Goal: Task Accomplishment & Management: Complete application form

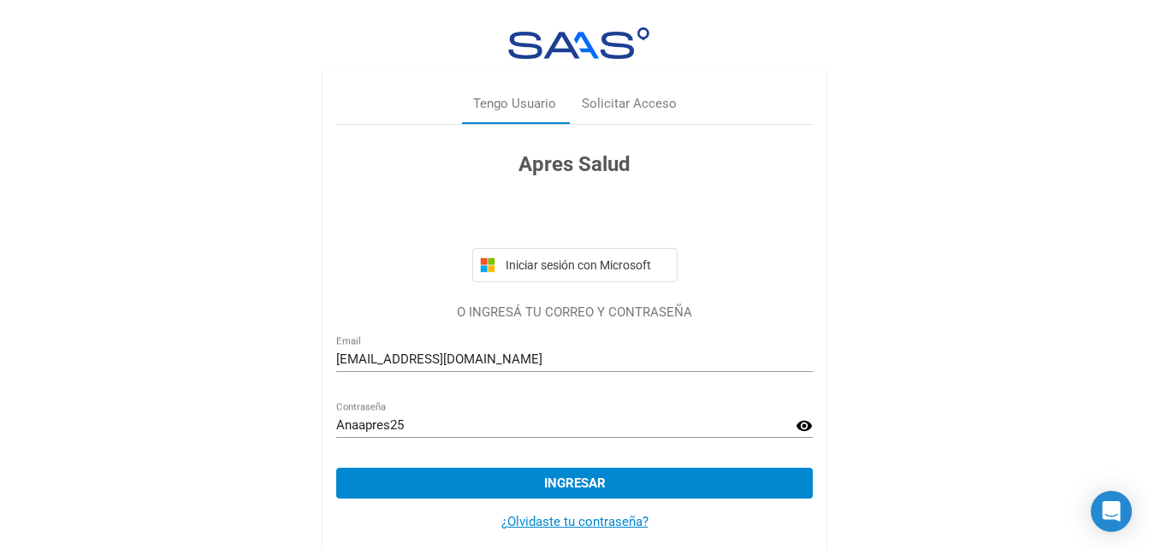
scroll to position [23, 0]
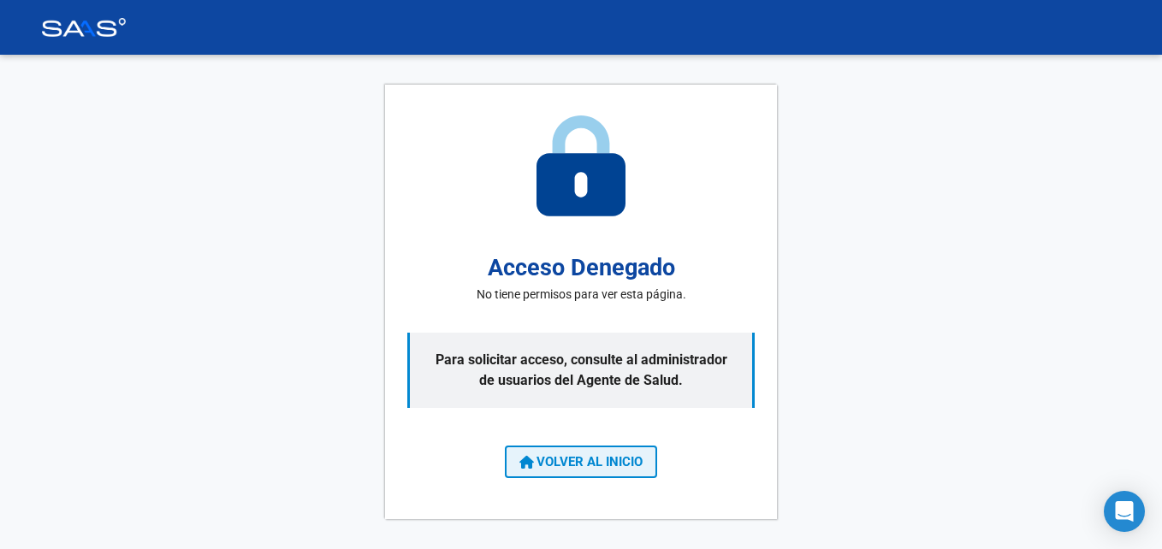
click at [602, 458] on span "VOLVER AL INICIO" at bounding box center [580, 461] width 123 height 15
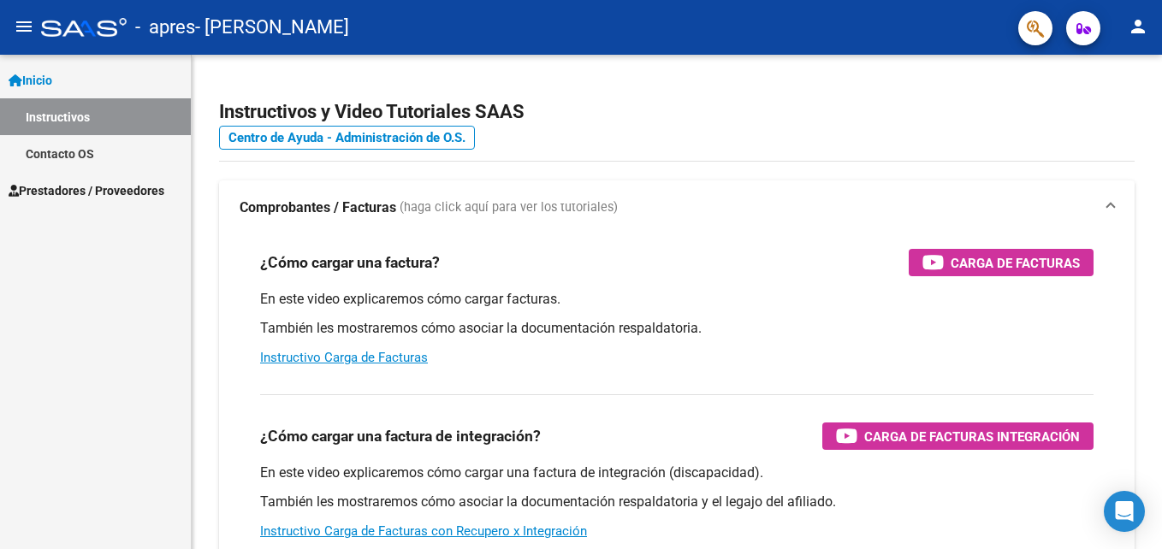
click at [602, 458] on div "¿Cómo cargar una factura de integración? Carga de Facturas Integración En este …" at bounding box center [677, 468] width 874 height 174
click at [92, 195] on span "Prestadores / Proveedores" at bounding box center [87, 190] width 156 height 19
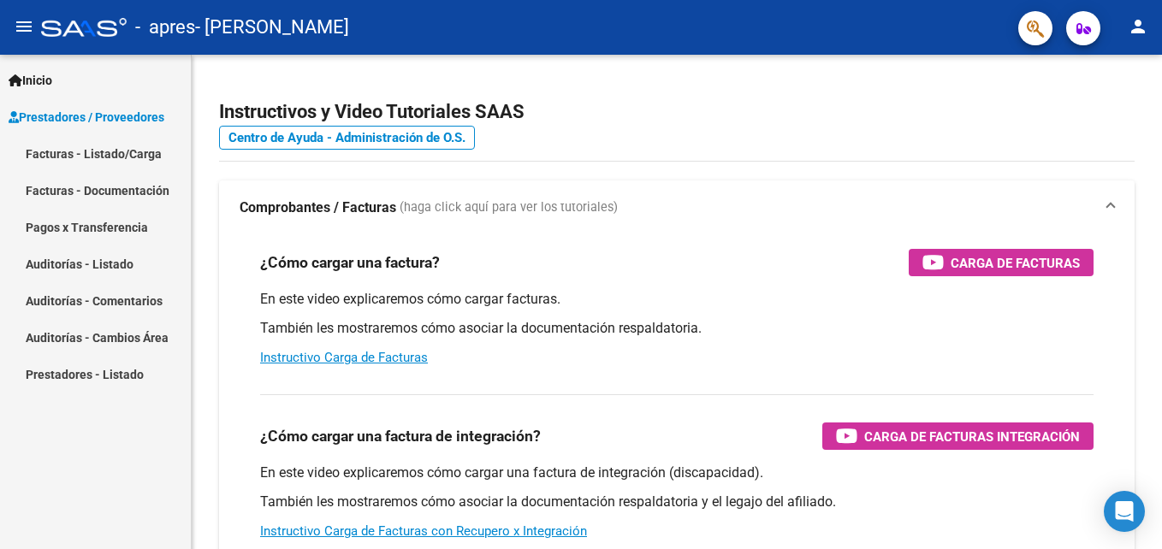
click at [122, 156] on link "Facturas - Listado/Carga" at bounding box center [95, 153] width 191 height 37
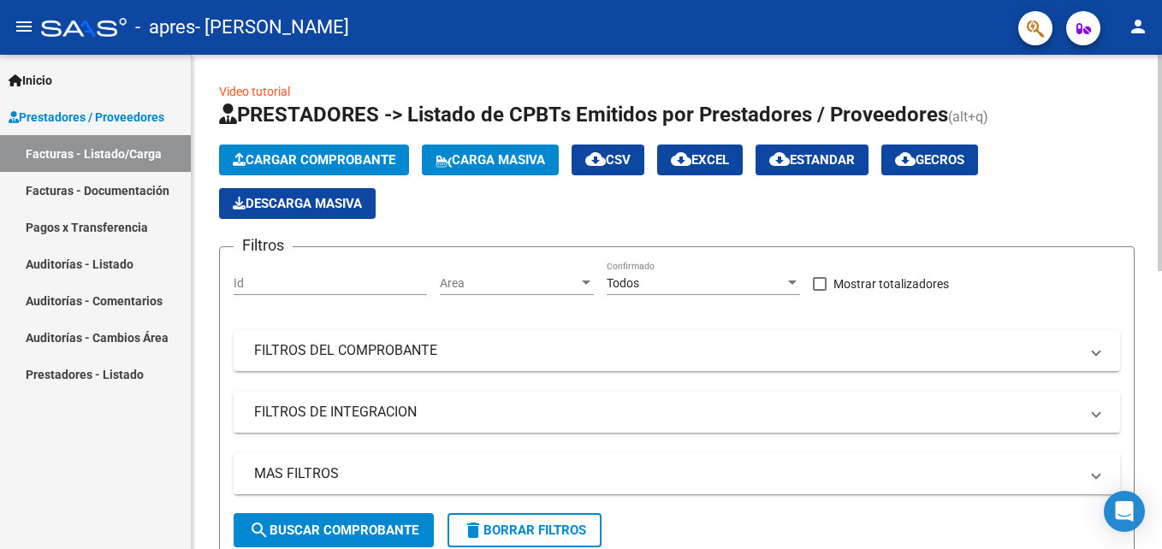
click at [325, 158] on span "Cargar Comprobante" at bounding box center [314, 159] width 163 height 15
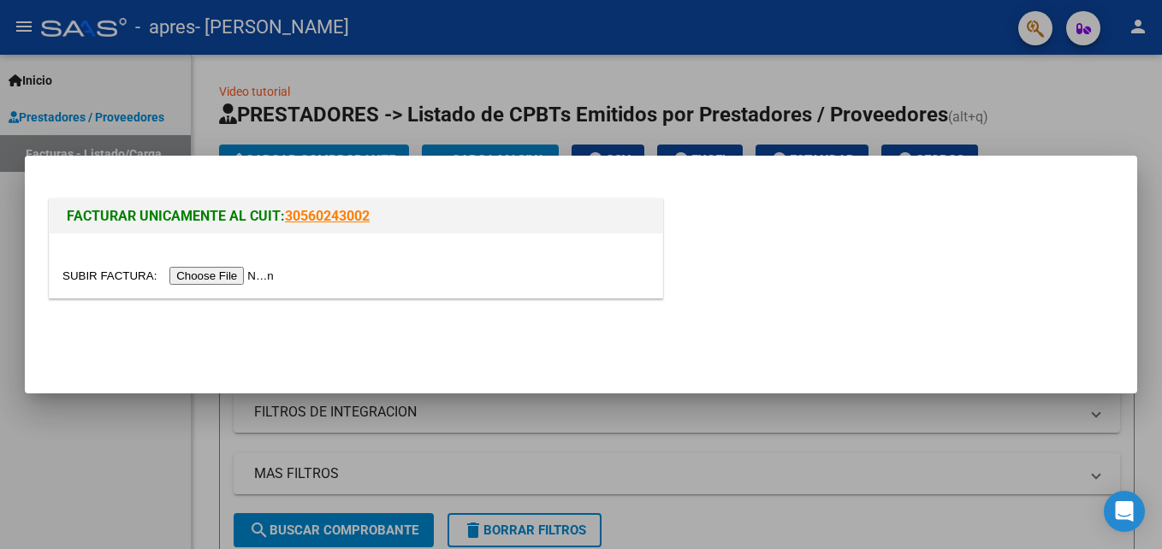
click at [224, 274] on input "file" at bounding box center [170, 276] width 216 height 18
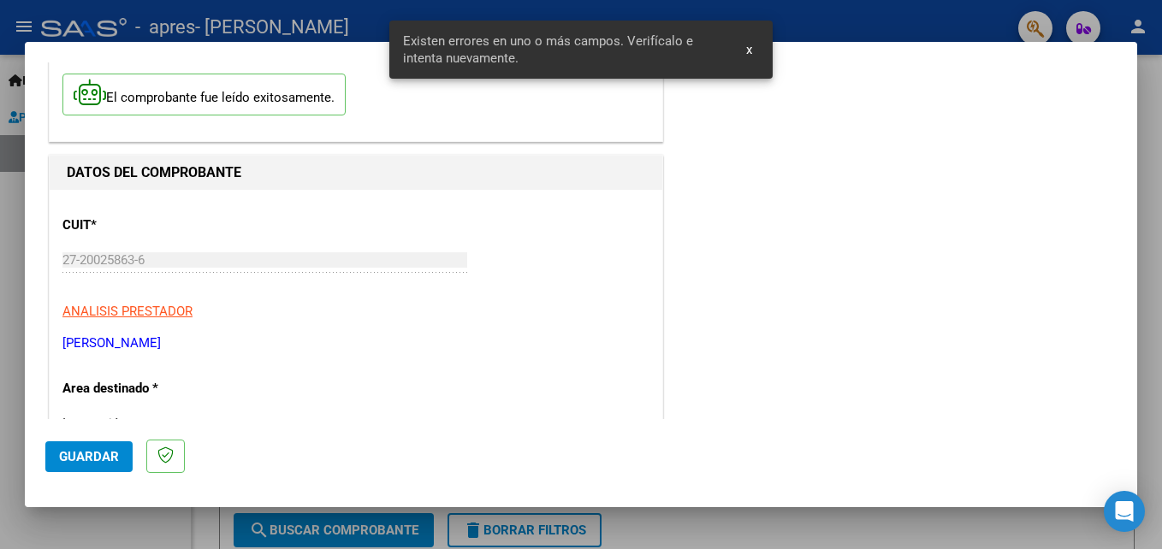
scroll to position [385, 0]
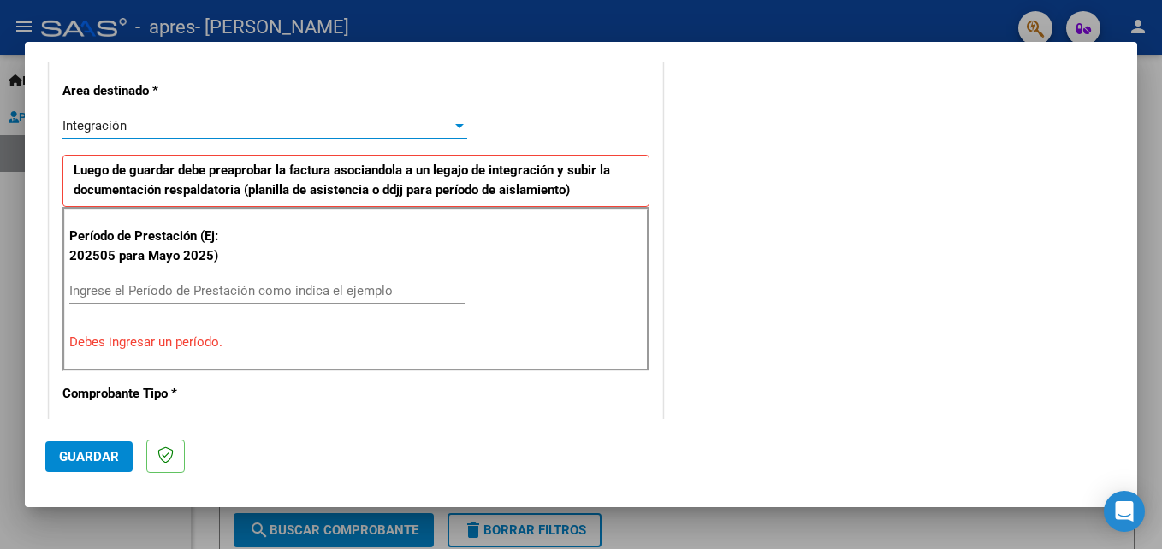
click at [460, 131] on div at bounding box center [459, 126] width 15 height 14
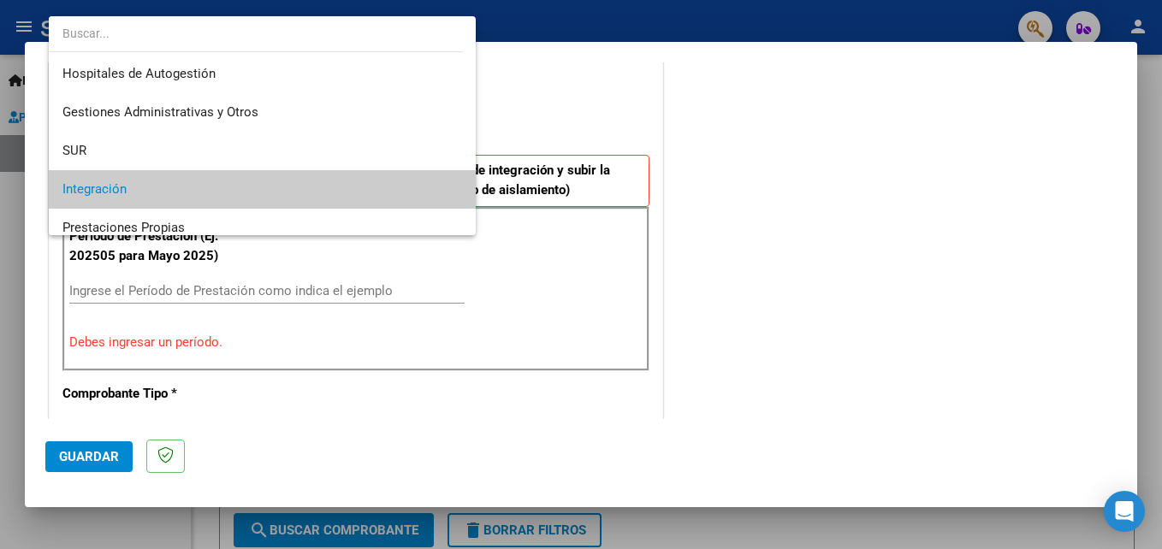
click at [189, 278] on div at bounding box center [581, 274] width 1162 height 549
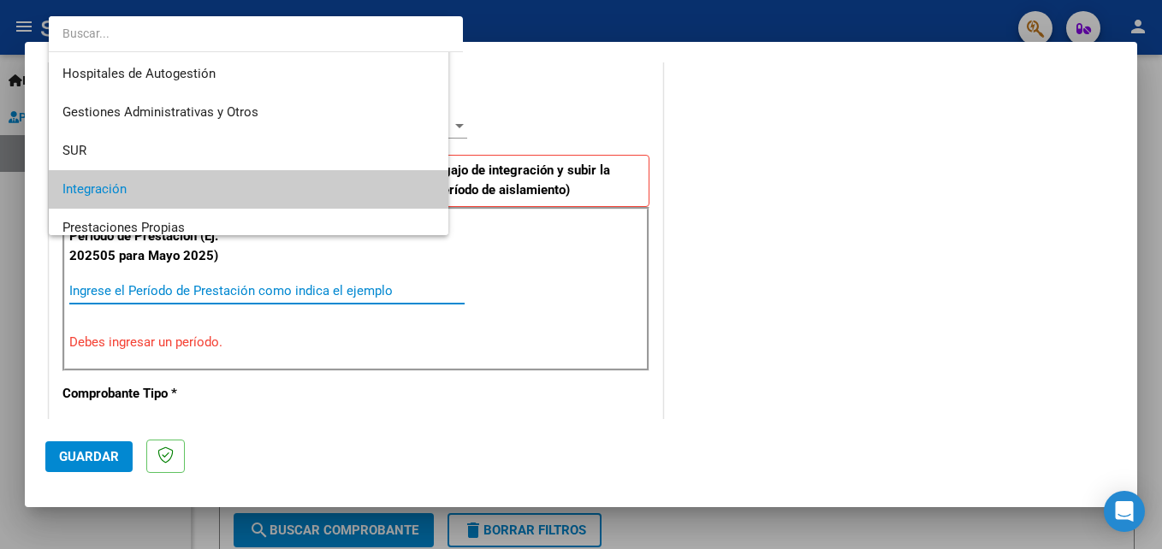
click at [215, 289] on input "Ingrese el Período de Prestación como indica el ejemplo" at bounding box center [266, 290] width 395 height 15
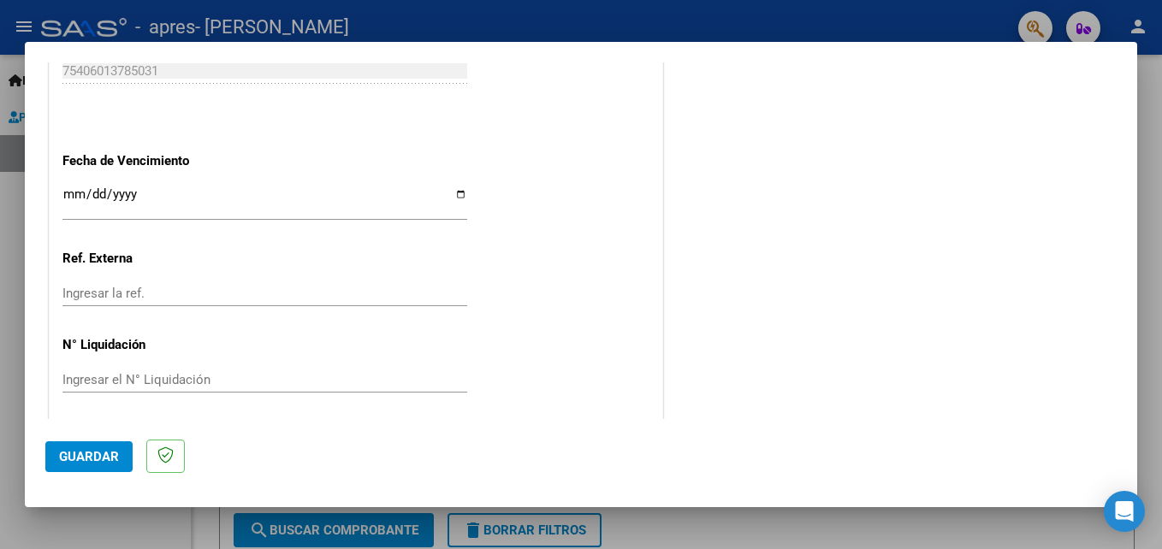
scroll to position [978, 0]
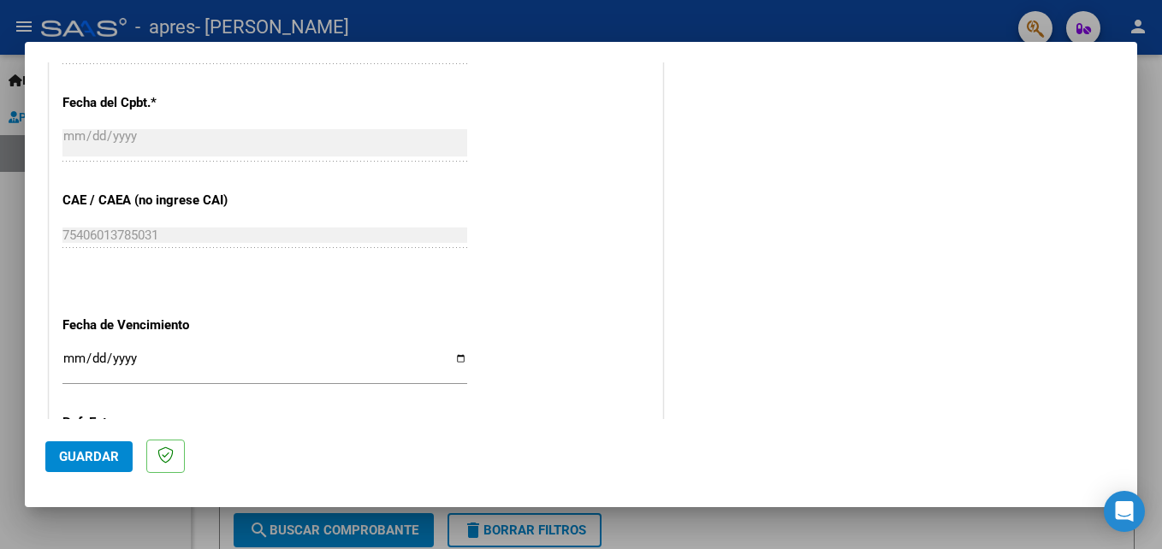
type input "202509"
click at [453, 362] on input "Ingresar la fecha" at bounding box center [264, 365] width 405 height 27
type input "[DATE]"
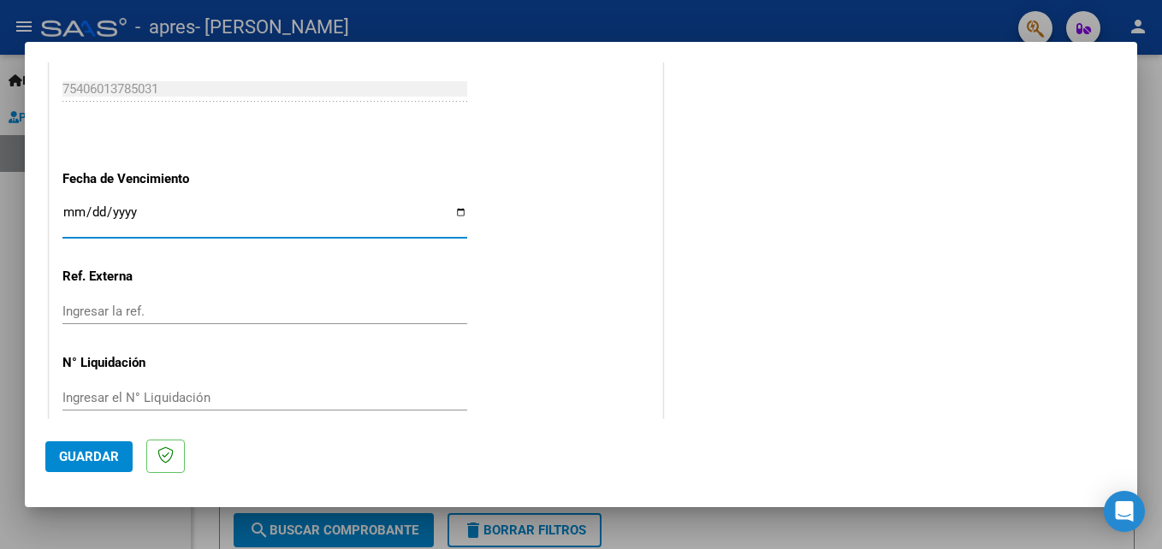
scroll to position [1149, 0]
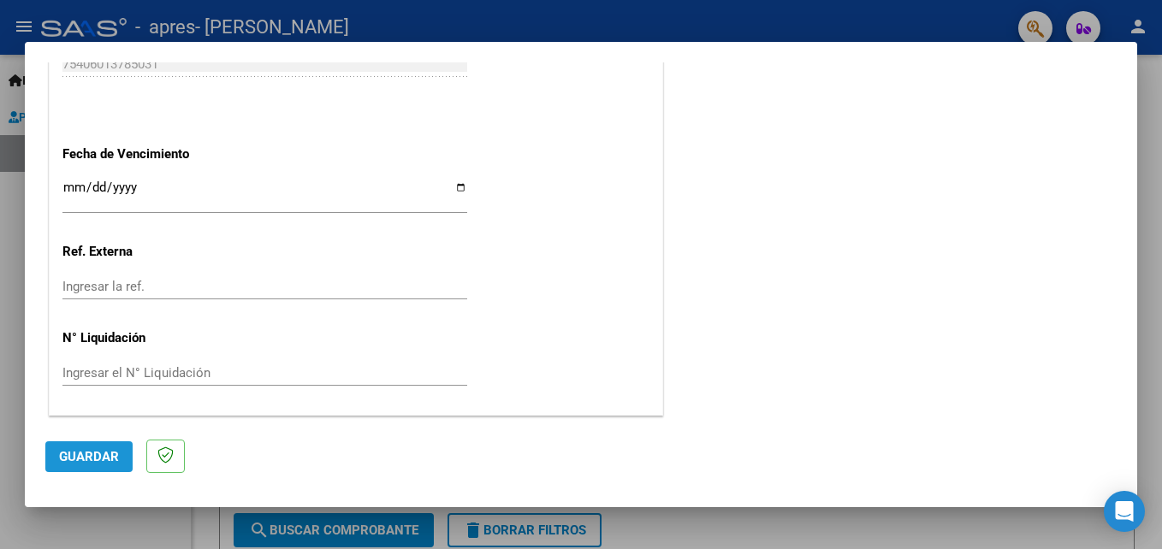
click at [105, 453] on span "Guardar" at bounding box center [89, 456] width 60 height 15
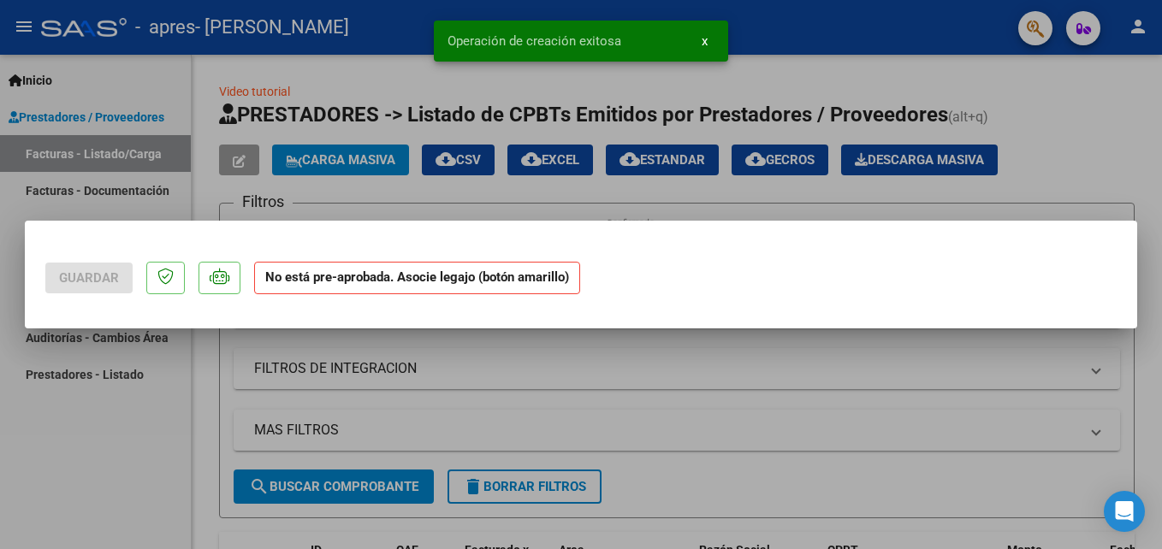
scroll to position [0, 0]
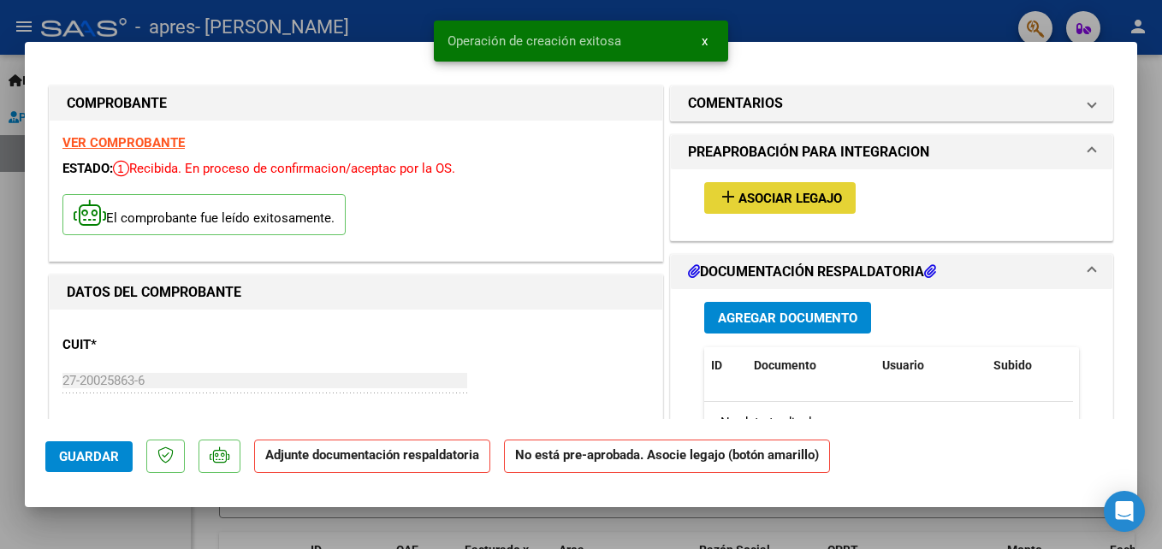
click at [750, 193] on span "Asociar Legajo" at bounding box center [790, 198] width 104 height 15
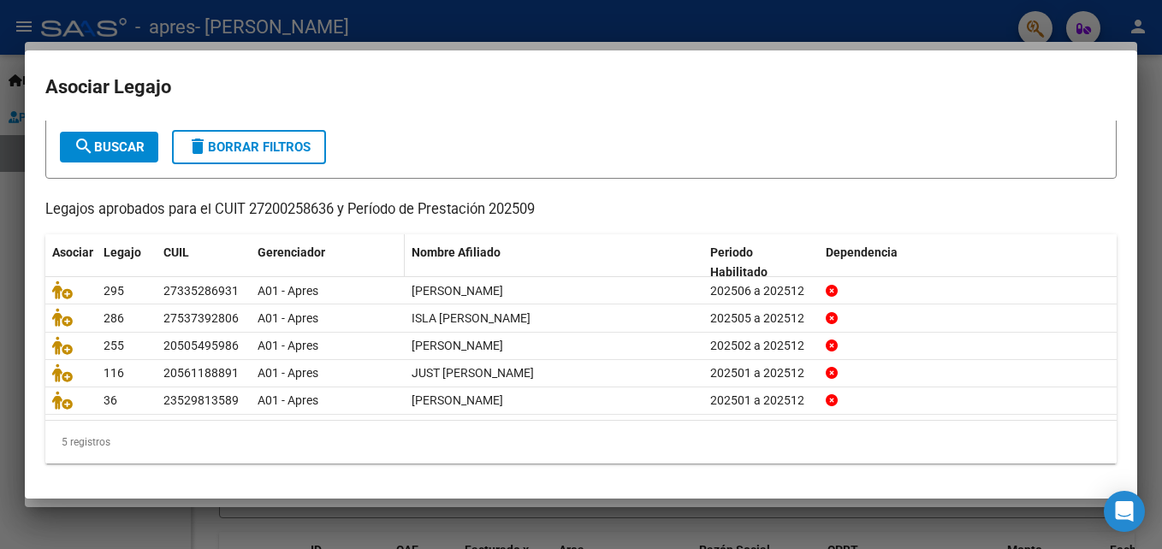
scroll to position [92, 0]
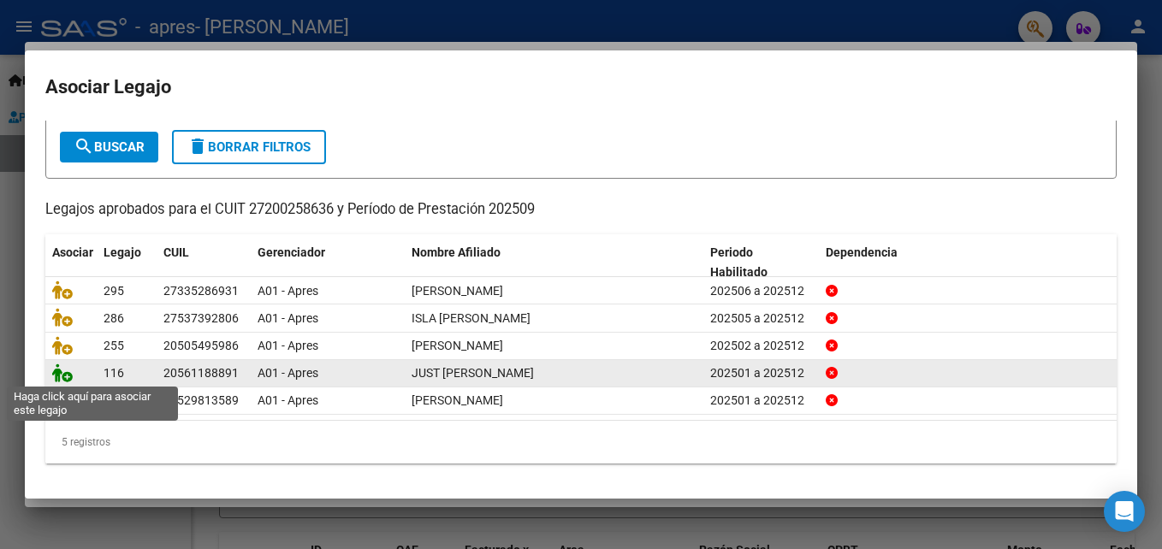
click at [60, 379] on icon at bounding box center [62, 373] width 21 height 19
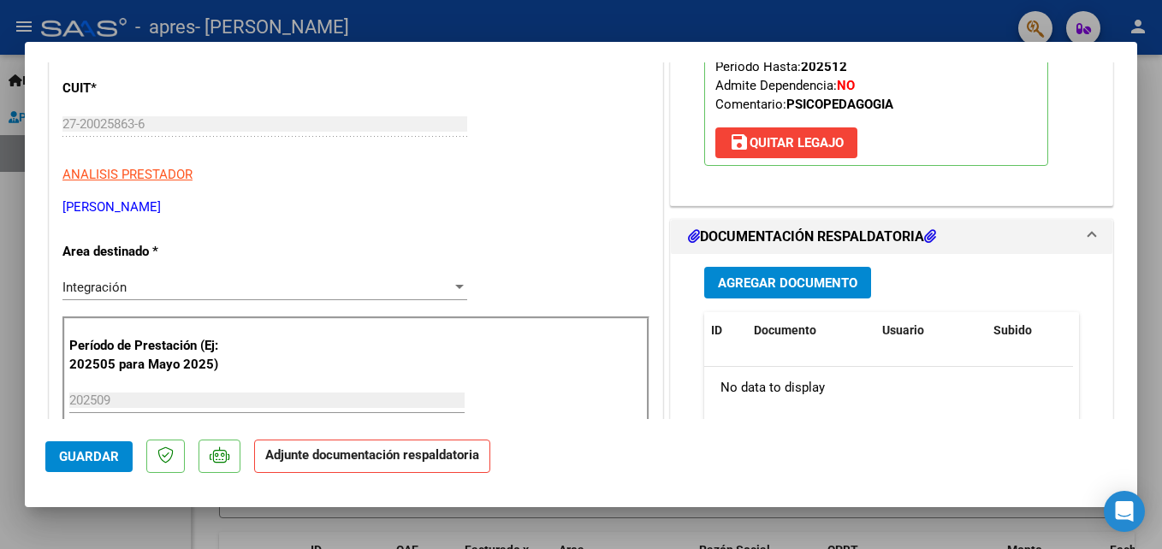
scroll to position [342, 0]
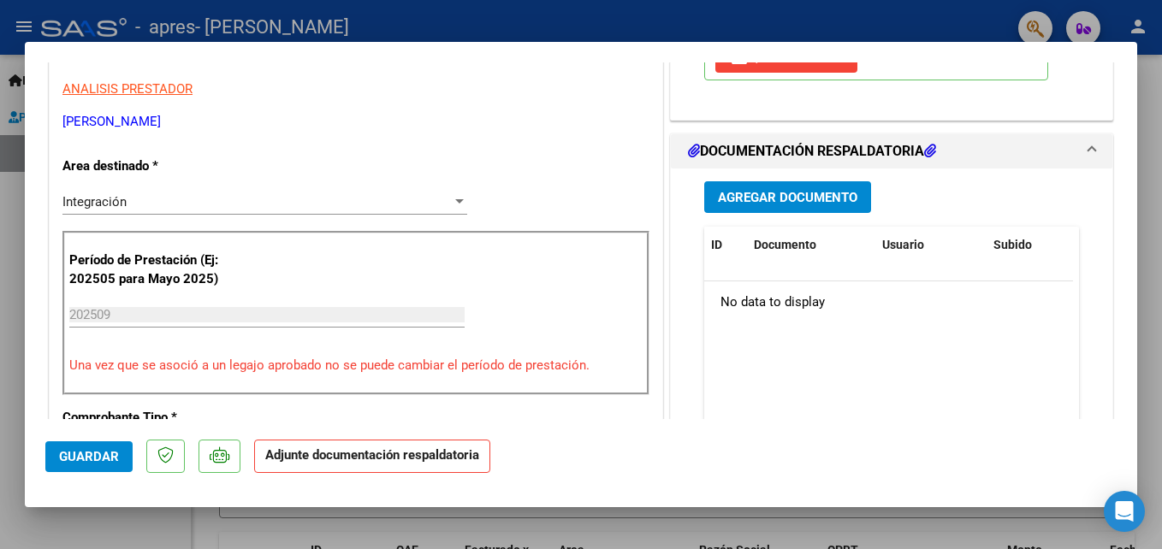
click at [748, 193] on span "Agregar Documento" at bounding box center [787, 197] width 139 height 15
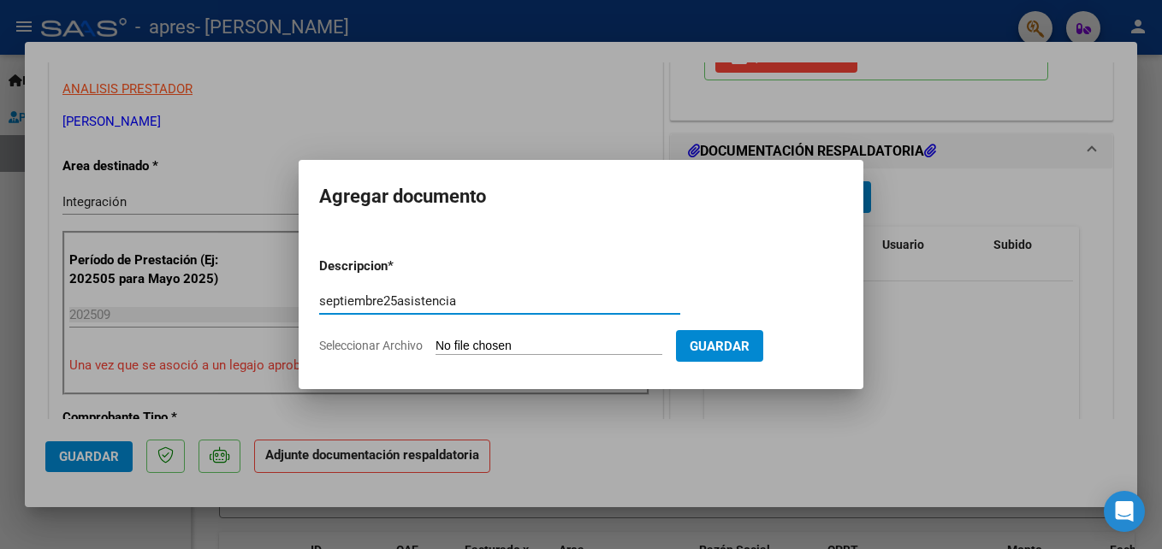
type input "septiembre25asistencia"
click at [511, 347] on input "Seleccionar Archivo" at bounding box center [549, 347] width 227 height 16
type input "C:\fakepath\septiembre25asistencia.pdf"
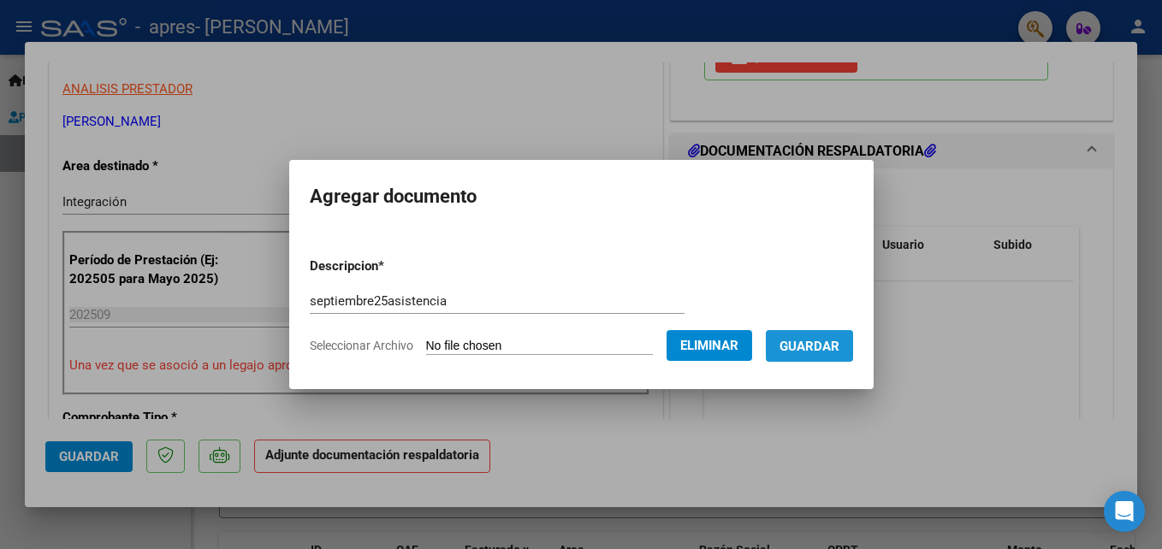
click at [809, 347] on span "Guardar" at bounding box center [809, 346] width 60 height 15
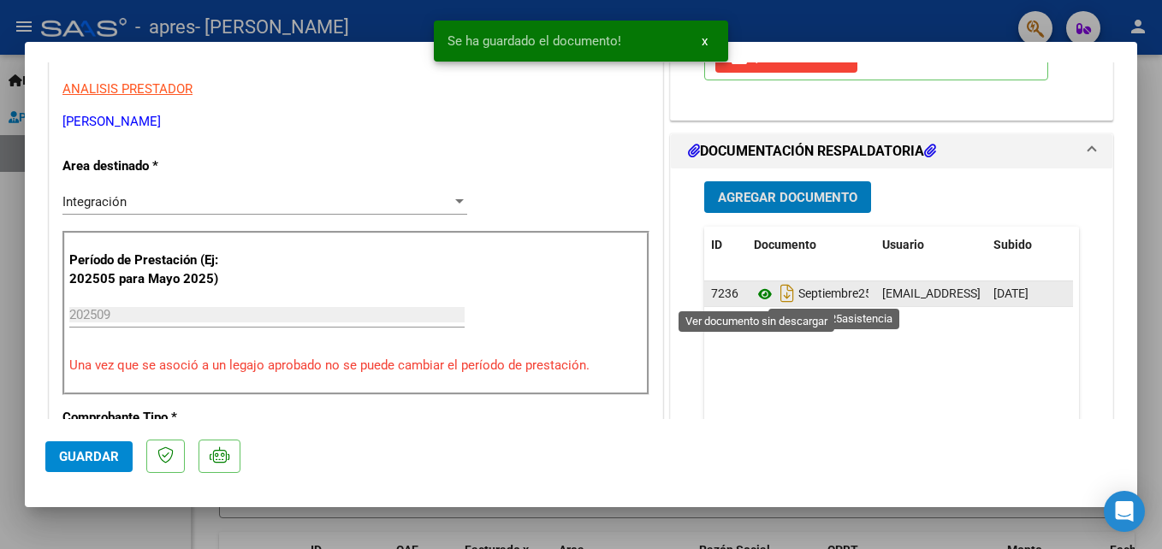
click at [757, 288] on icon at bounding box center [765, 294] width 22 height 21
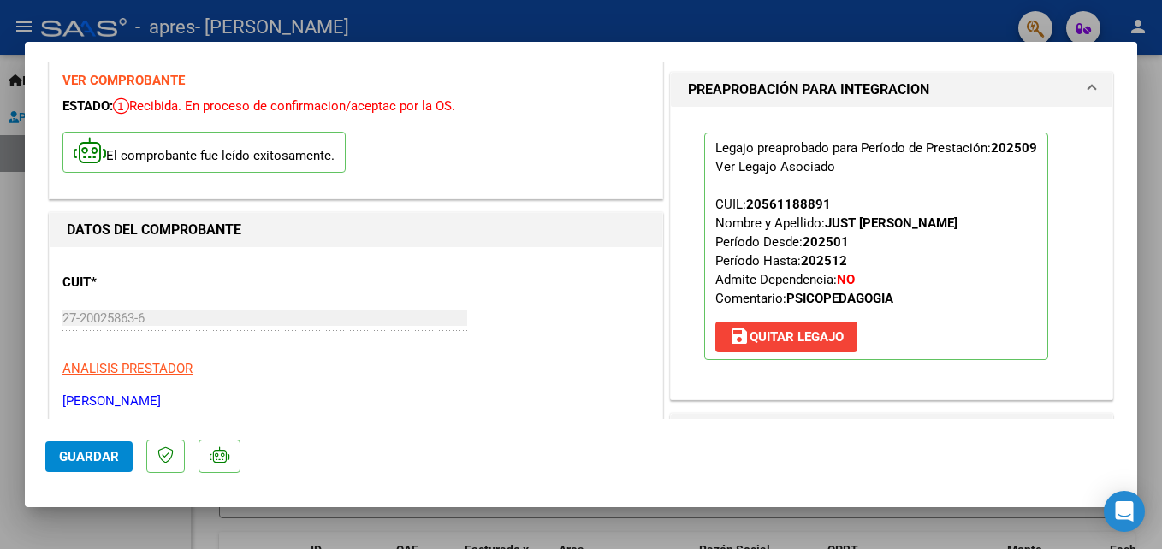
scroll to position [0, 0]
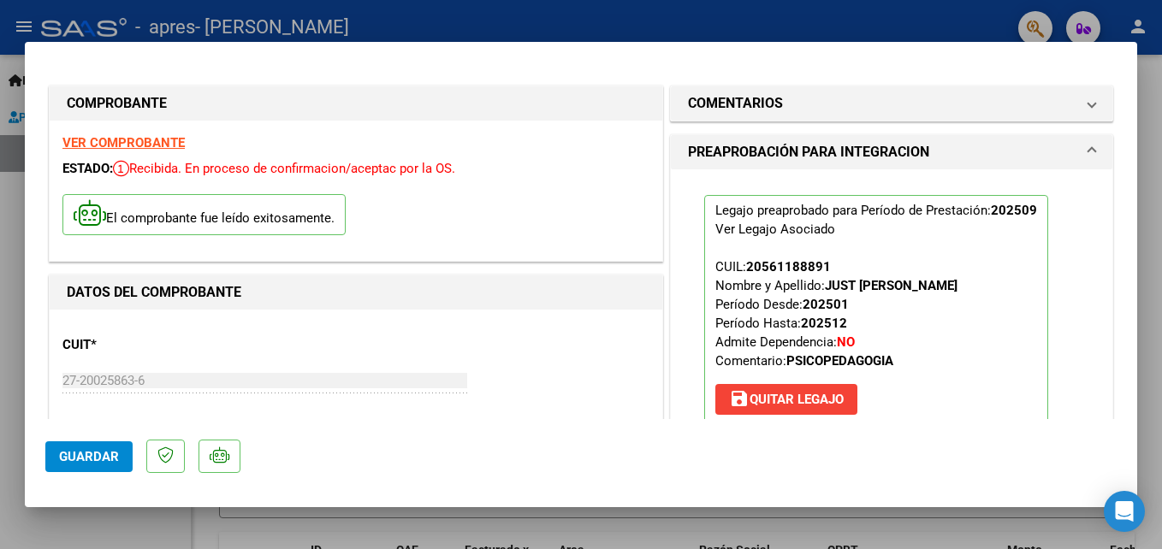
click at [132, 137] on strong "VER COMPROBANTE" at bounding box center [123, 142] width 122 height 15
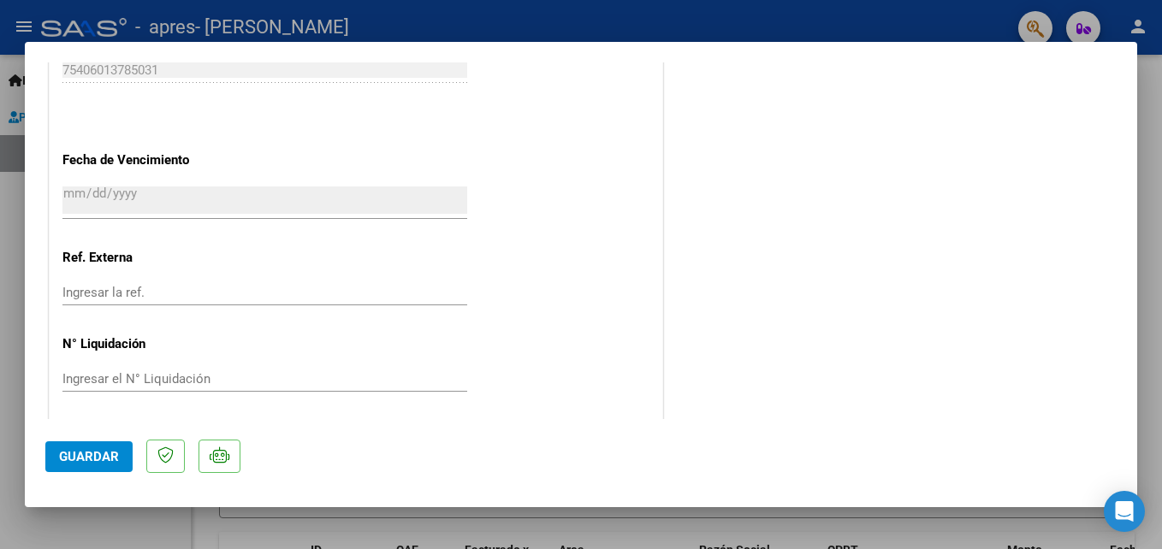
scroll to position [1175, 0]
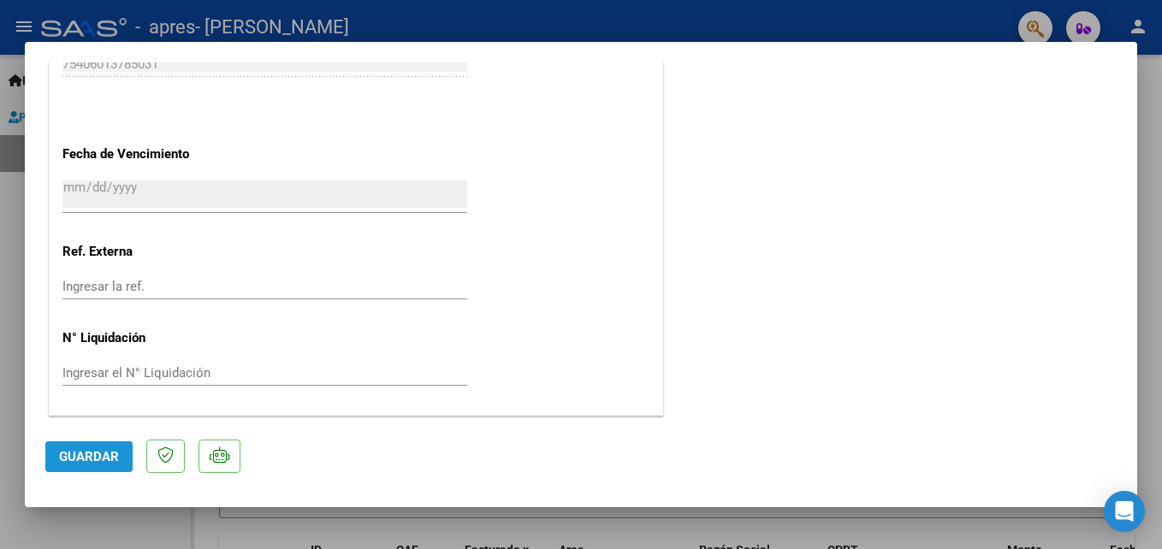
click at [89, 456] on span "Guardar" at bounding box center [89, 456] width 60 height 15
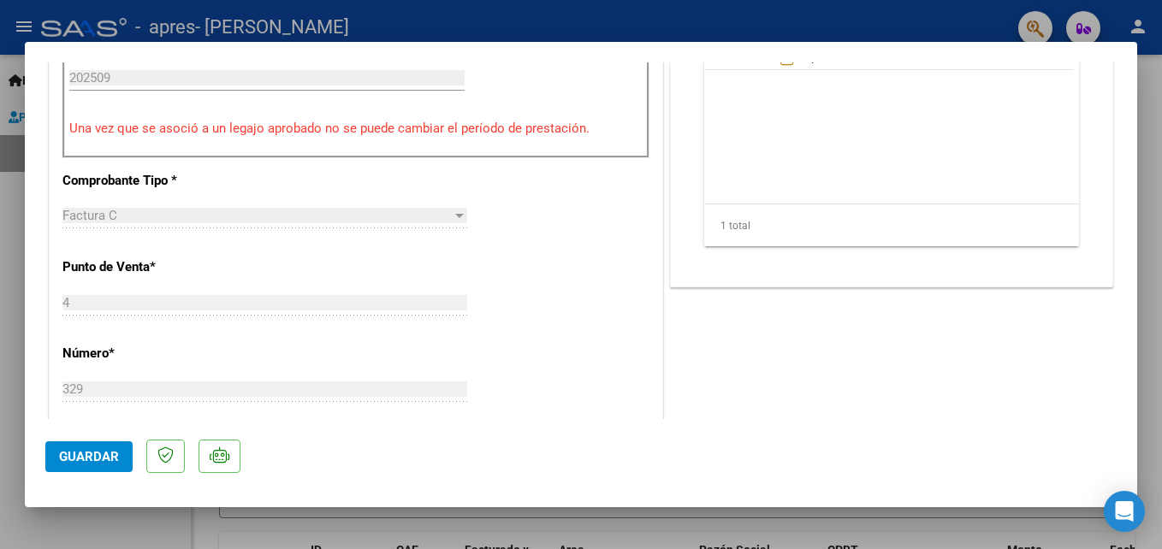
scroll to position [856, 0]
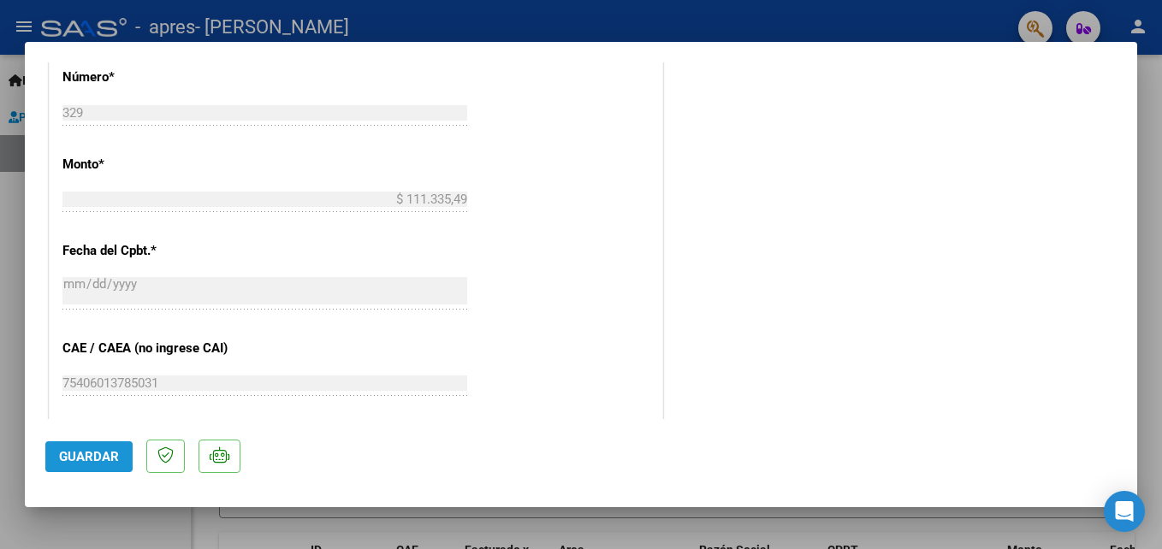
click at [80, 463] on span "Guardar" at bounding box center [89, 456] width 60 height 15
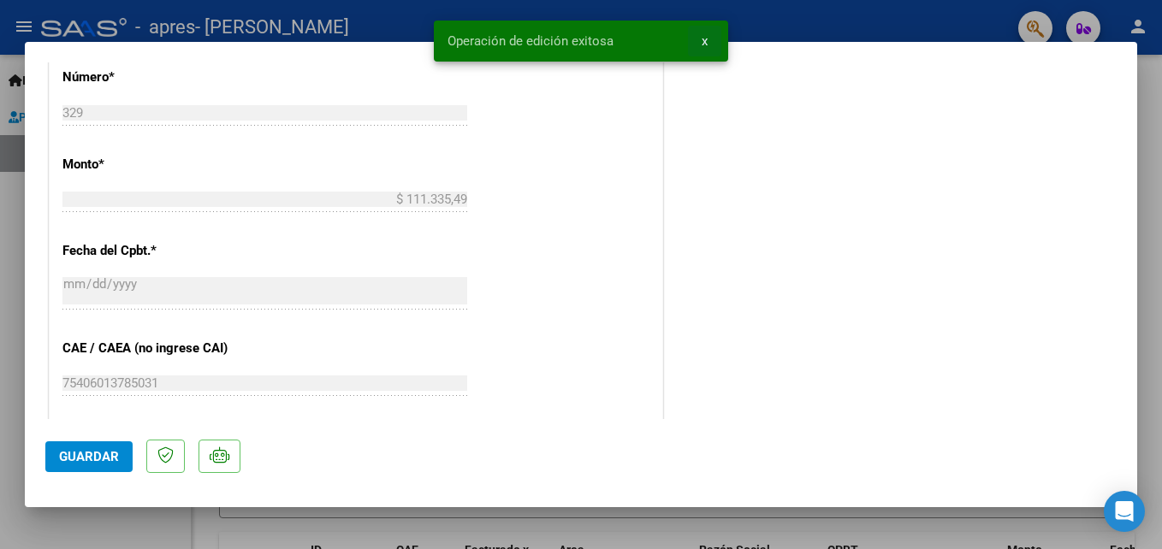
click at [708, 43] on button "x" at bounding box center [704, 41] width 33 height 31
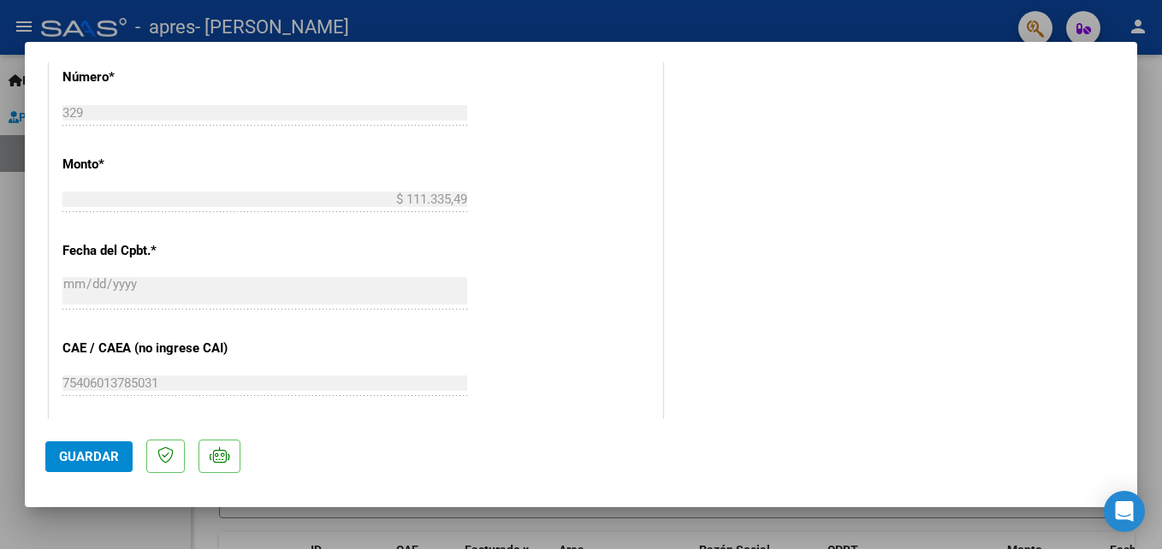
click at [1029, 530] on div at bounding box center [581, 274] width 1162 height 549
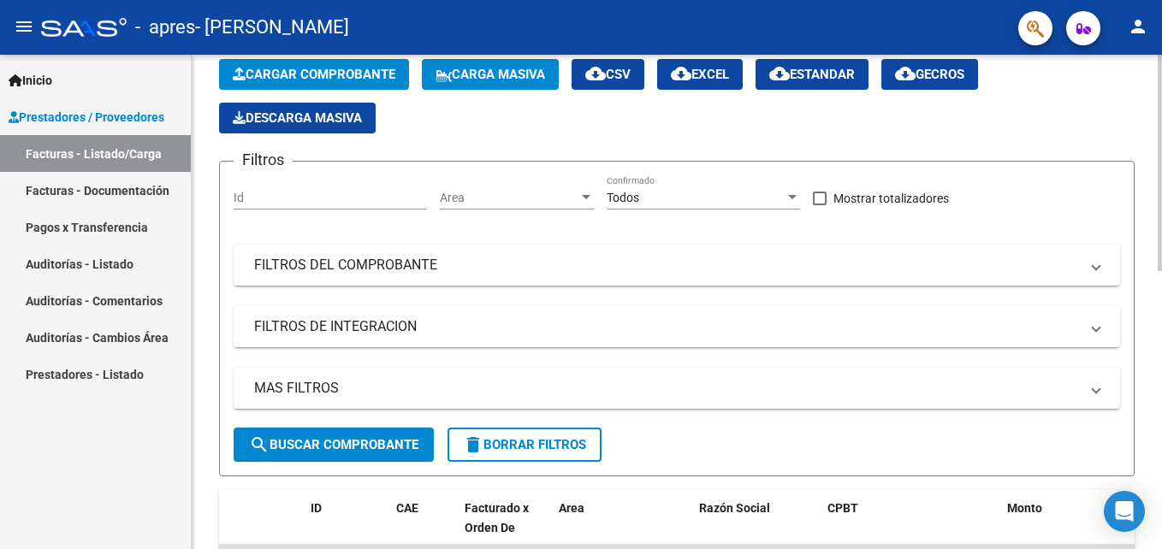
scroll to position [0, 0]
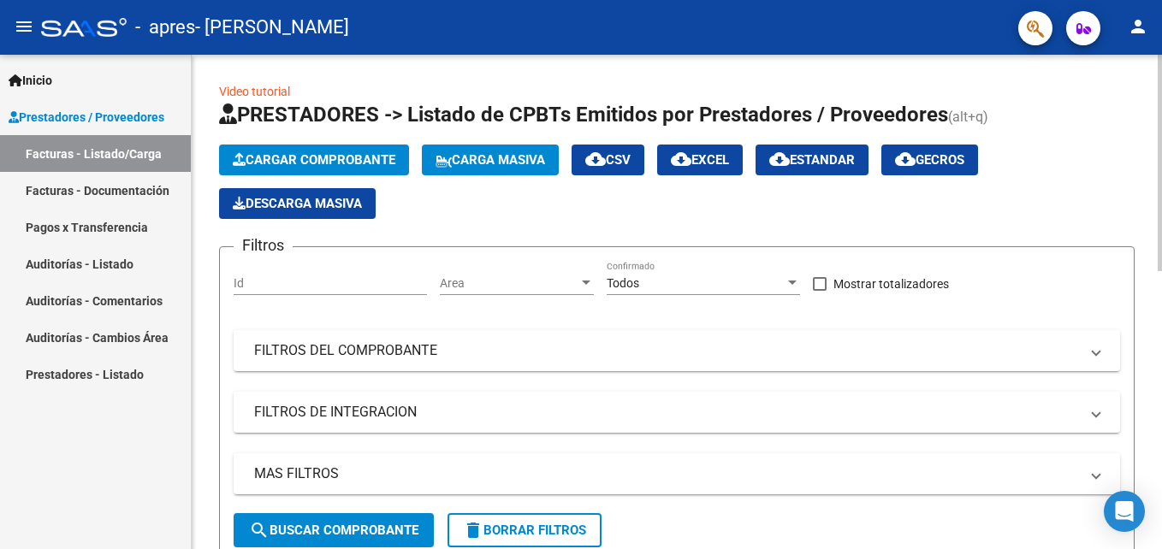
click at [310, 155] on span "Cargar Comprobante" at bounding box center [314, 159] width 163 height 15
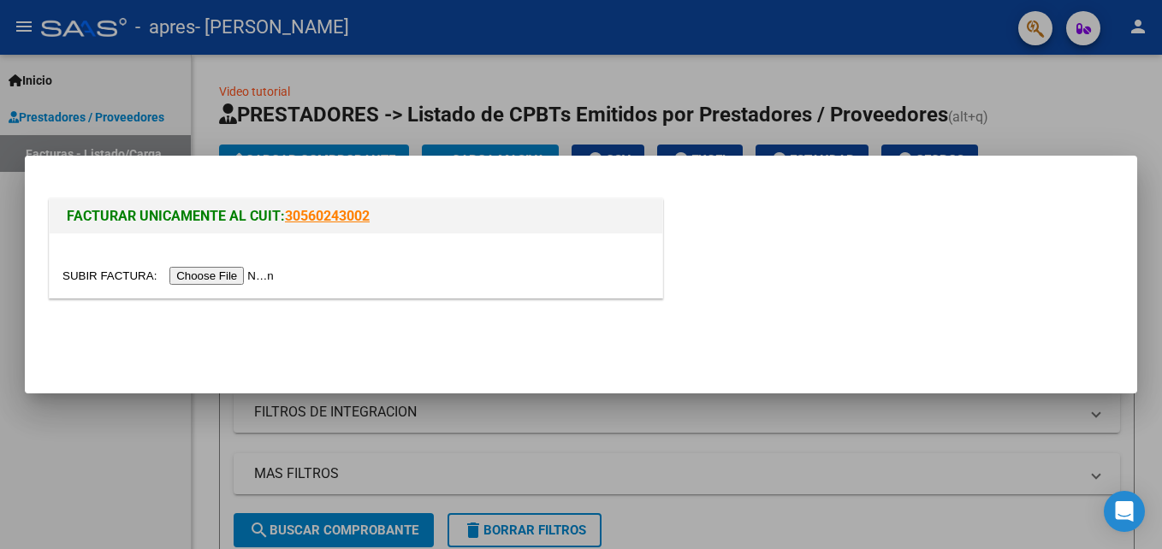
click at [216, 276] on input "file" at bounding box center [170, 276] width 216 height 18
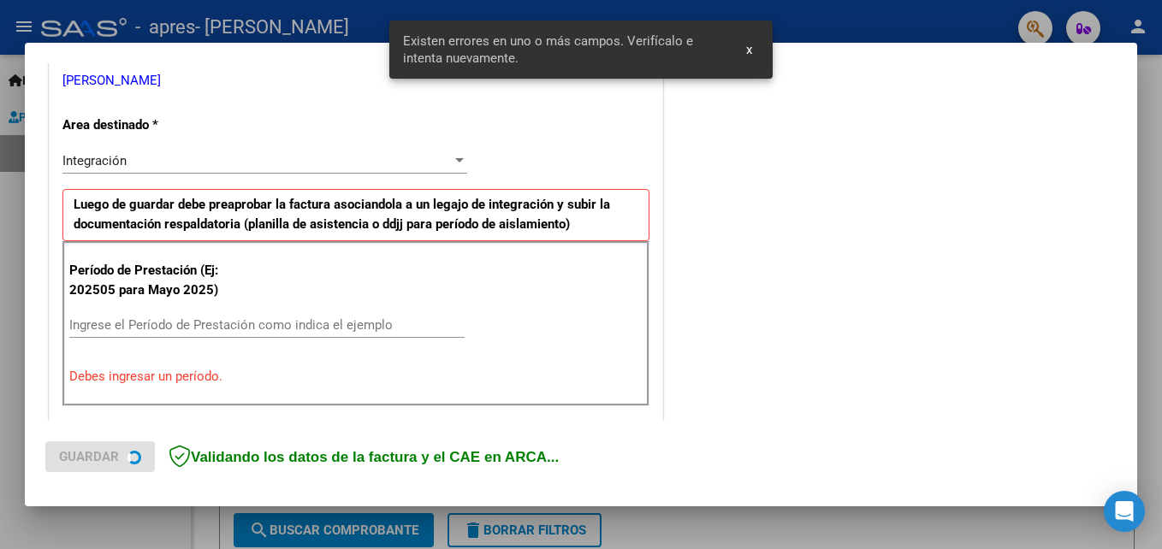
scroll to position [418, 0]
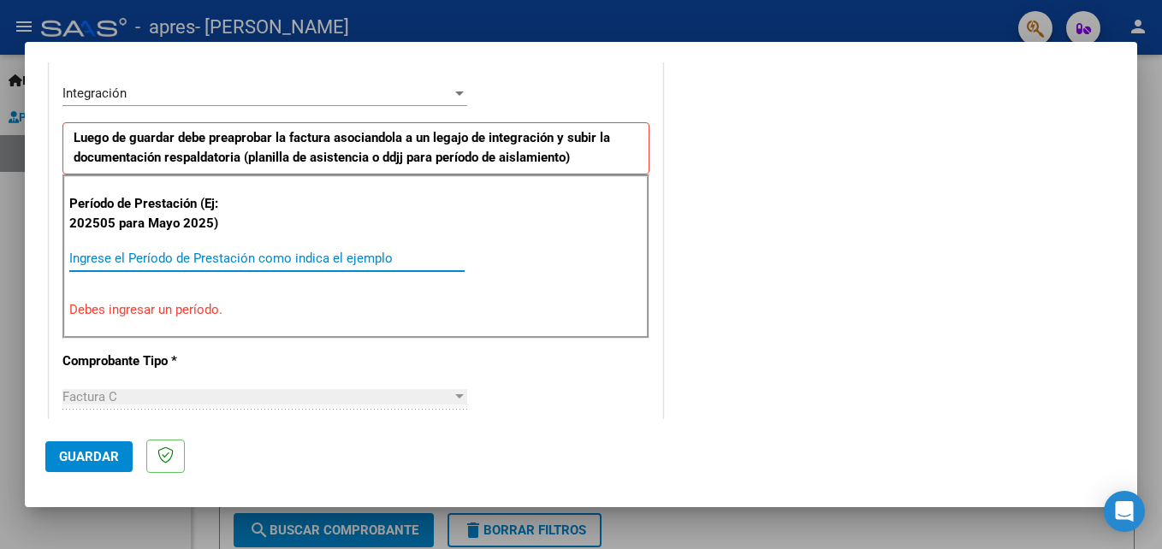
click at [194, 261] on input "Ingrese el Período de Prestación como indica el ejemplo" at bounding box center [266, 258] width 395 height 15
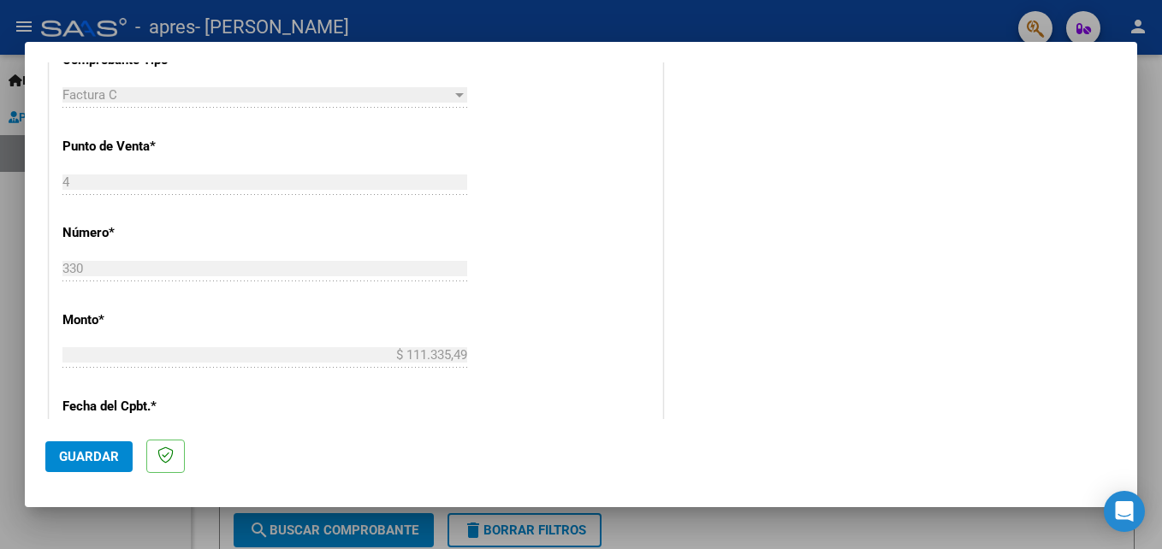
scroll to position [1149, 0]
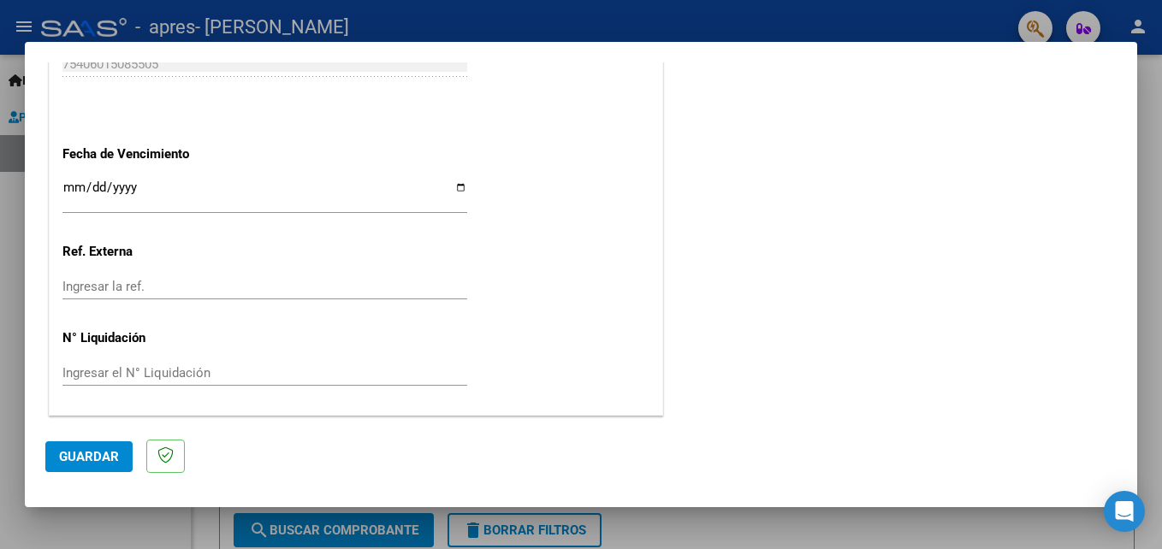
type input "202509"
click at [453, 189] on input "Ingresar la fecha" at bounding box center [264, 194] width 405 height 27
type input "[DATE]"
click at [90, 464] on span "Guardar" at bounding box center [89, 456] width 60 height 15
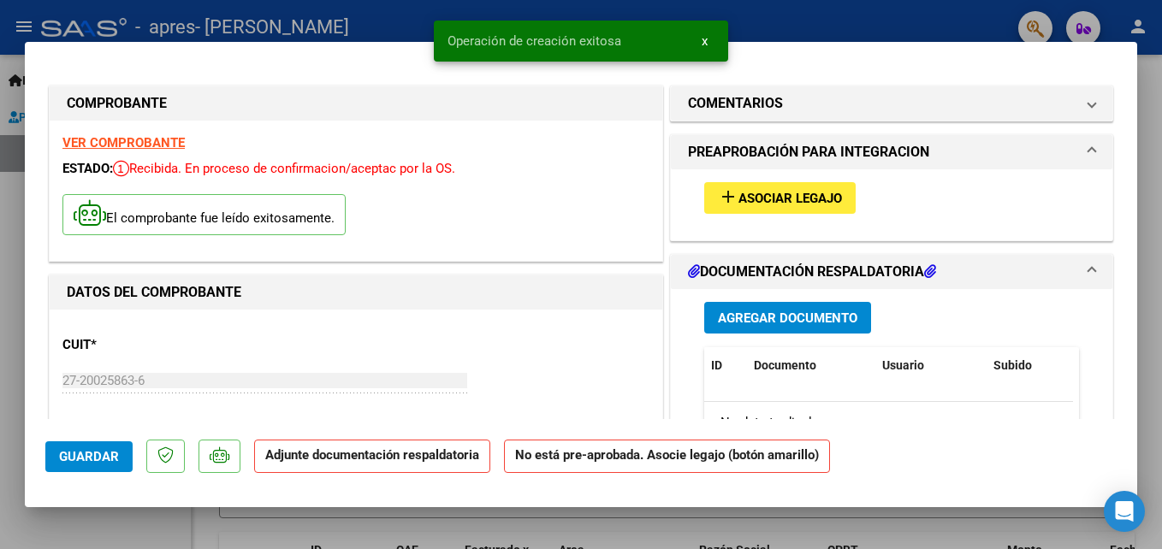
click at [750, 204] on span "Asociar Legajo" at bounding box center [790, 198] width 104 height 15
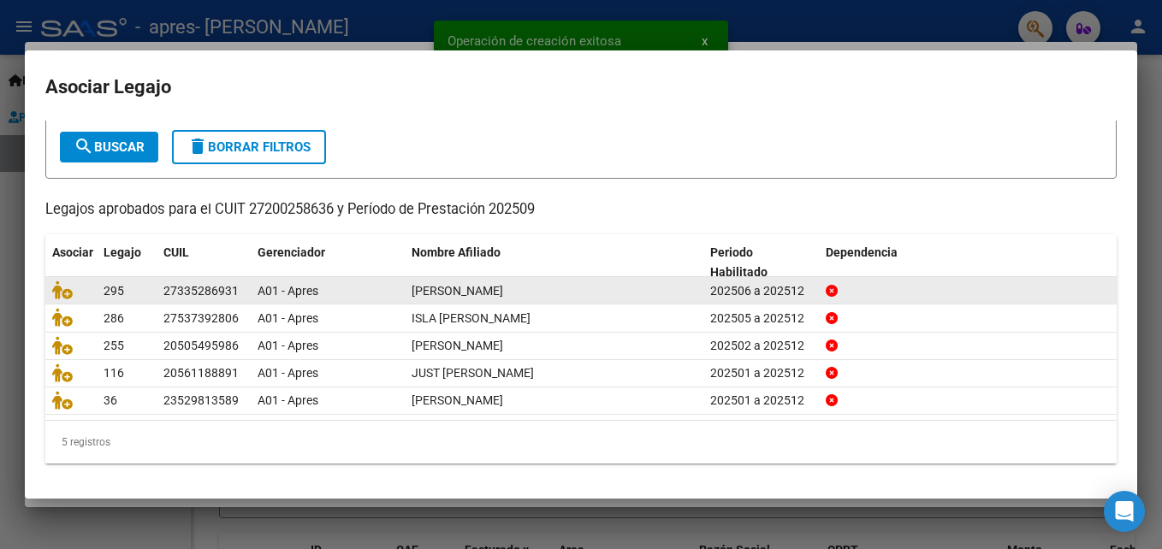
scroll to position [92, 0]
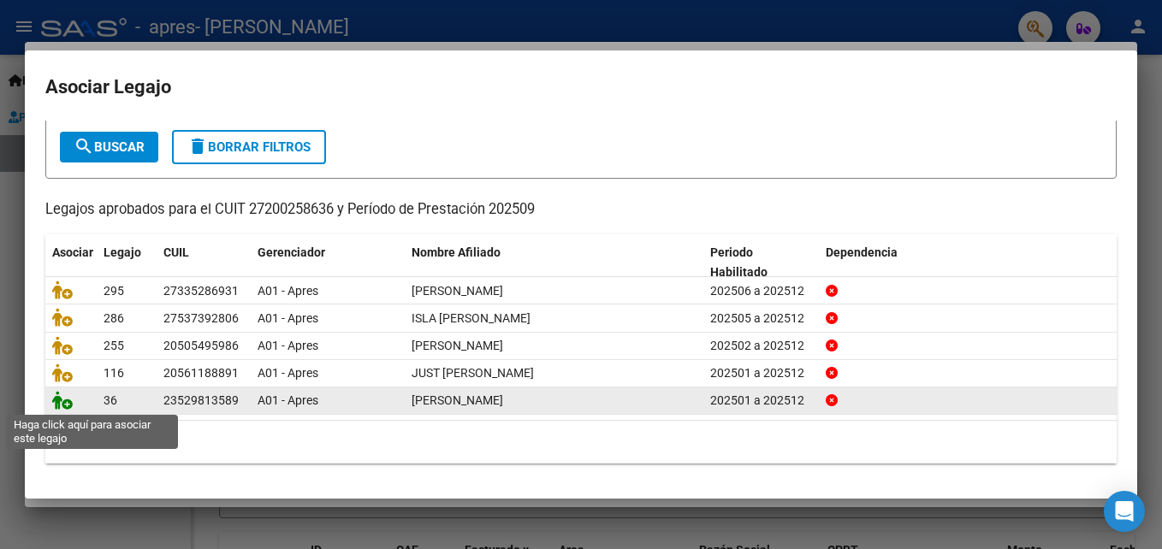
click at [62, 402] on icon at bounding box center [62, 400] width 21 height 19
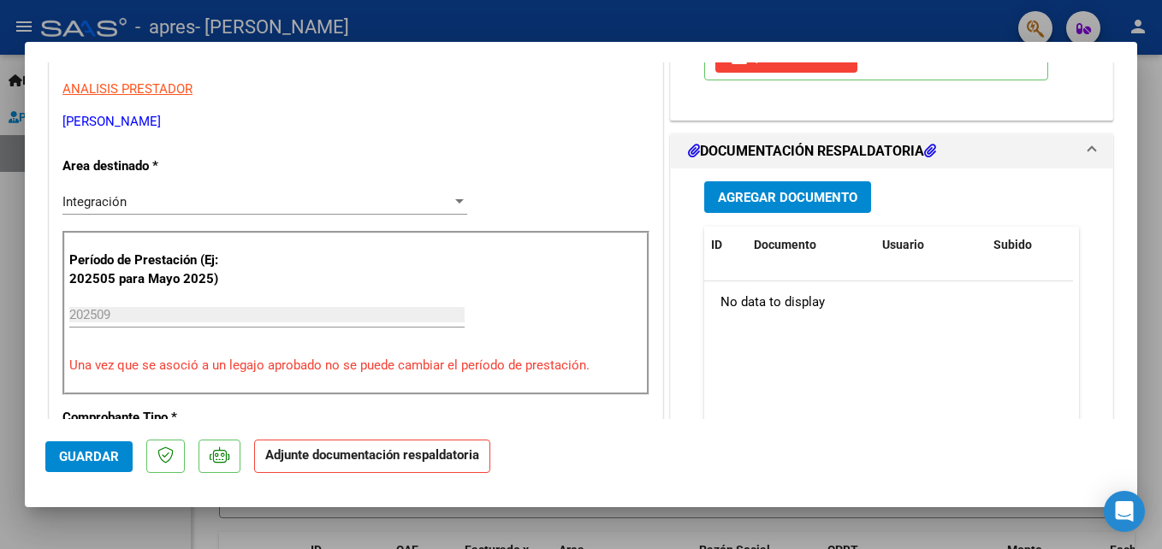
scroll to position [428, 0]
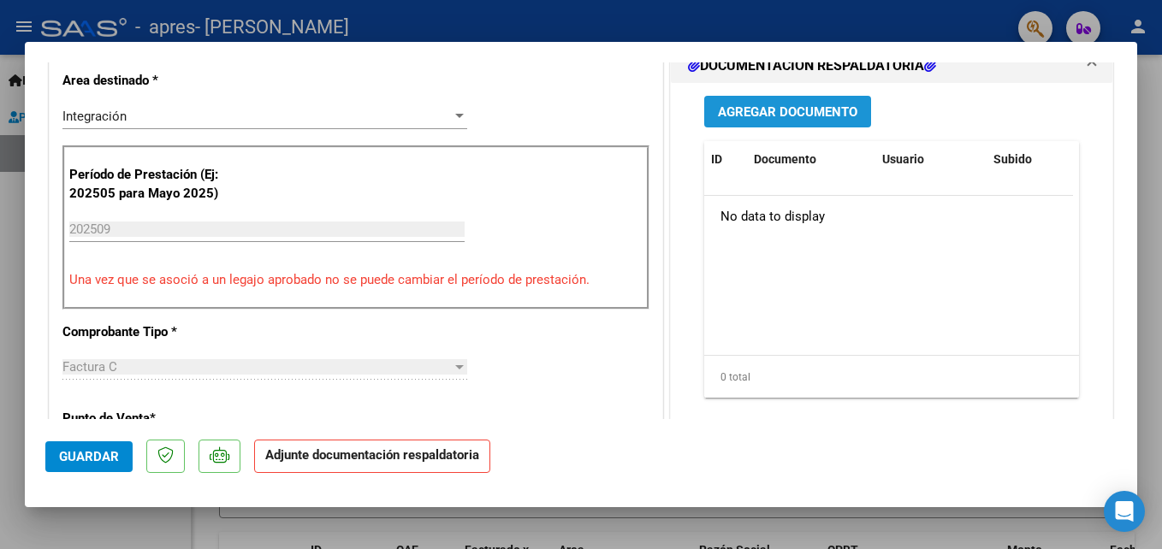
click at [750, 110] on span "Agregar Documento" at bounding box center [787, 111] width 139 height 15
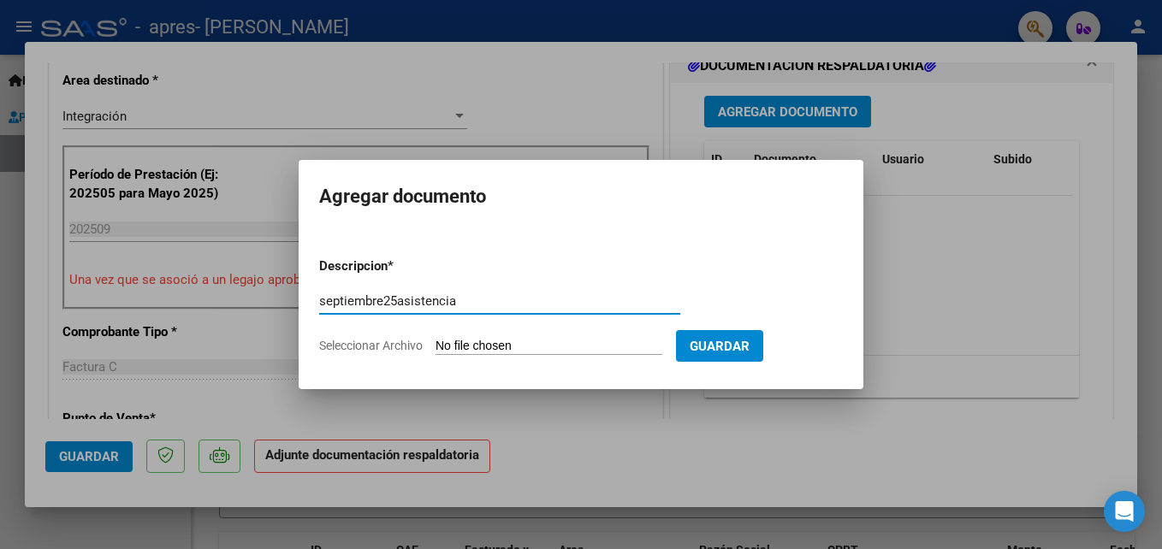
type input "septiembre25asistencia"
click at [495, 346] on input "Seleccionar Archivo" at bounding box center [549, 347] width 227 height 16
type input "C:\fakepath\septiembre25asistencia.pdf"
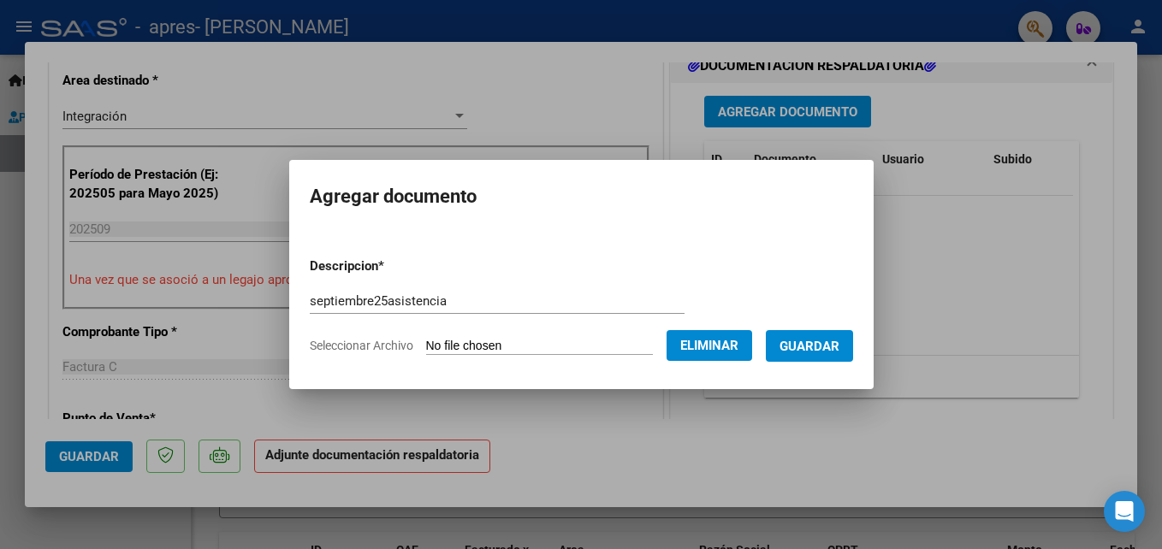
click at [826, 348] on span "Guardar" at bounding box center [809, 346] width 60 height 15
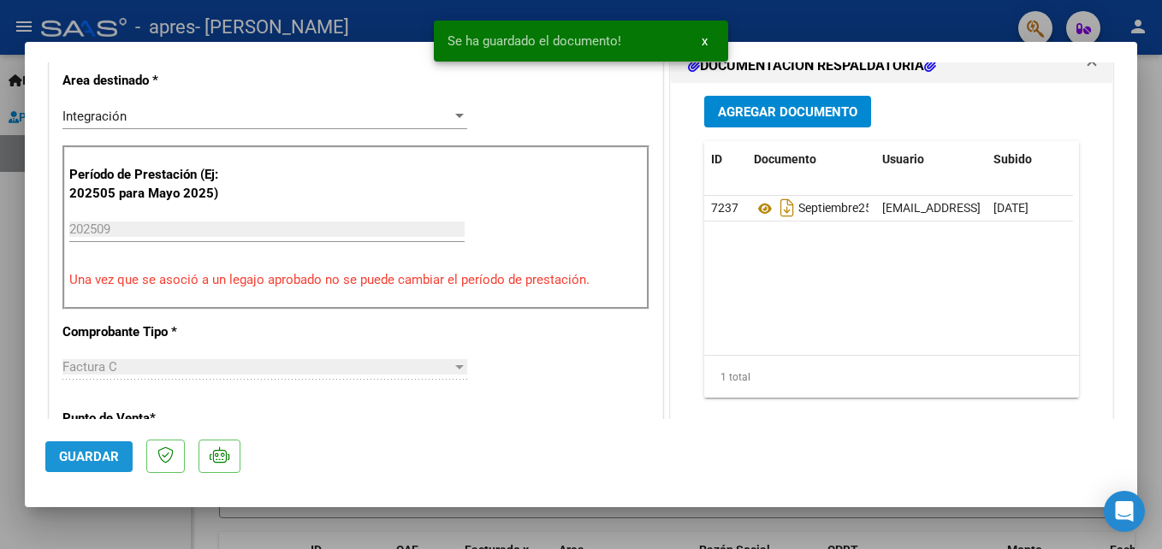
click at [98, 449] on span "Guardar" at bounding box center [89, 456] width 60 height 15
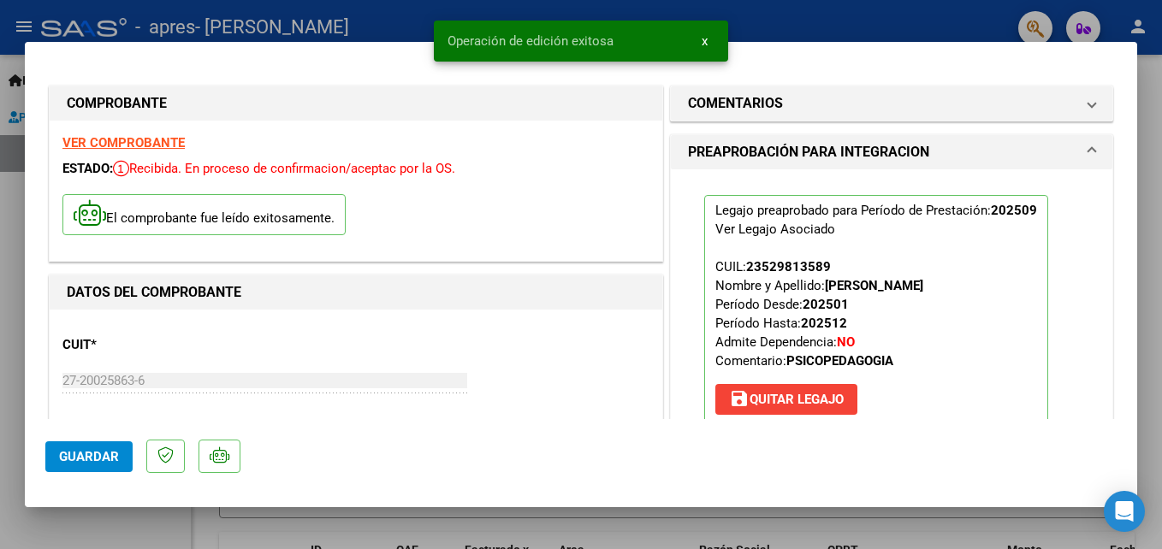
scroll to position [599, 0]
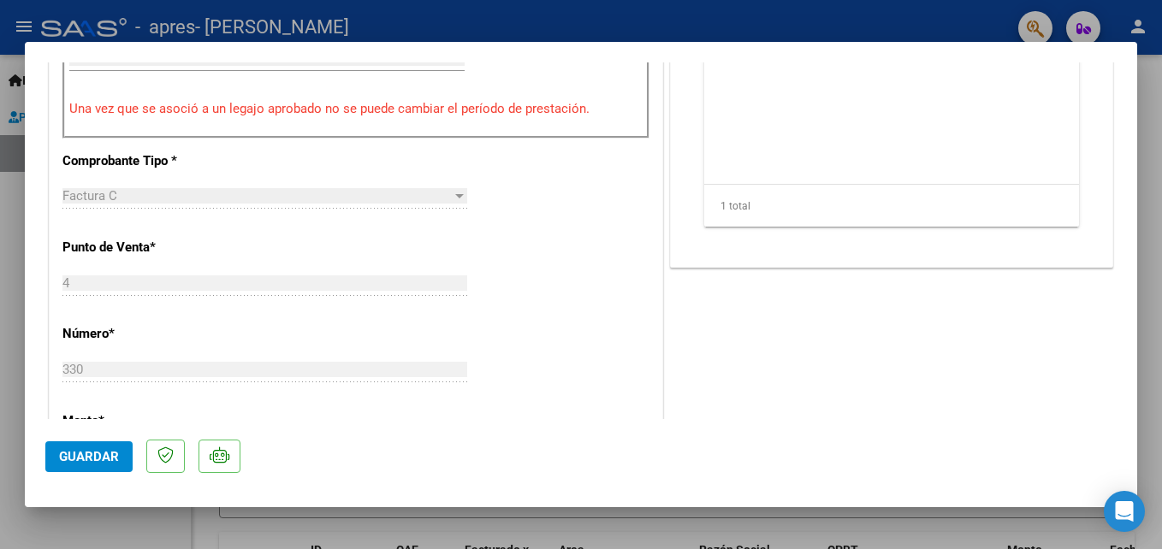
click at [892, 537] on div at bounding box center [581, 274] width 1162 height 549
type input "$ 0,00"
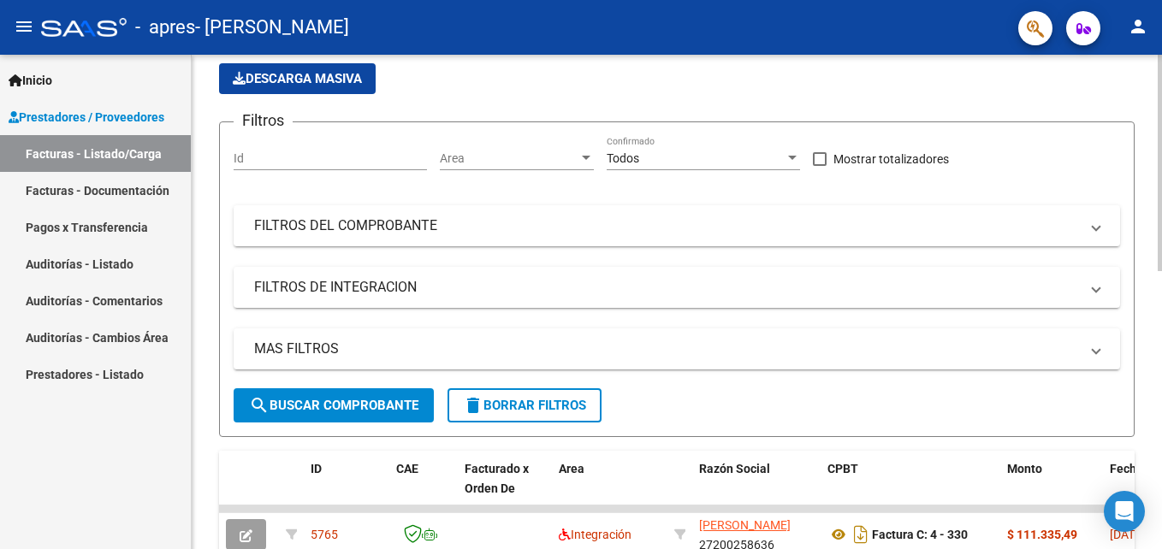
scroll to position [0, 0]
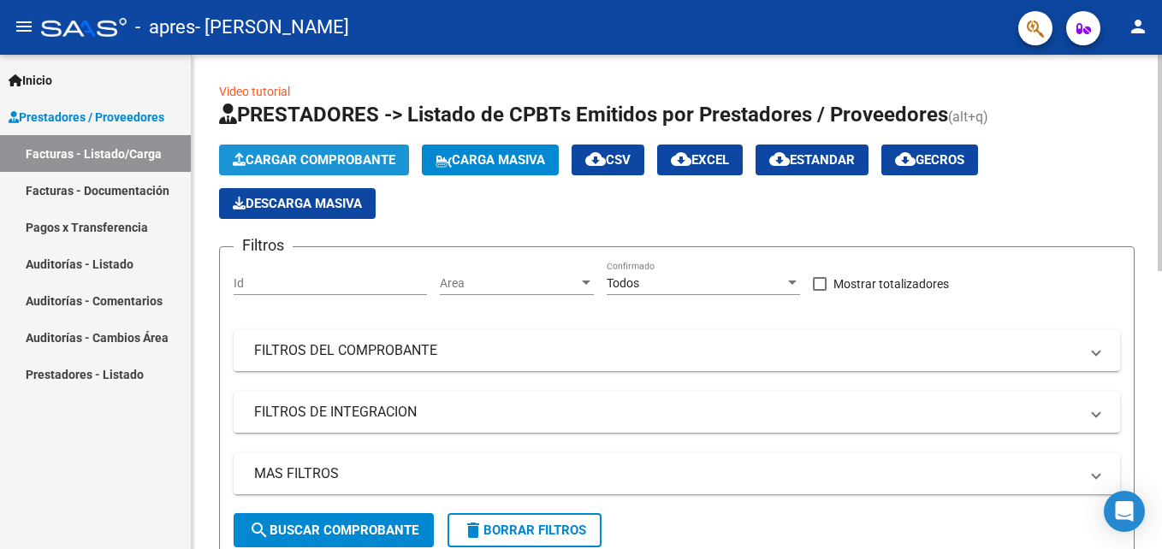
click at [300, 158] on span "Cargar Comprobante" at bounding box center [314, 159] width 163 height 15
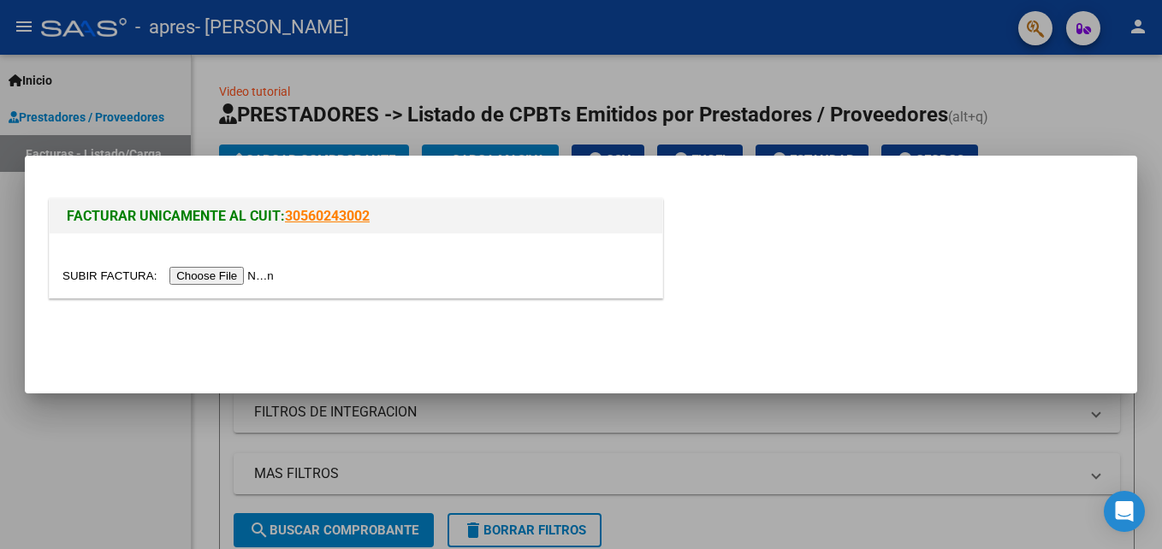
click at [219, 272] on input "file" at bounding box center [170, 276] width 216 height 18
click at [207, 268] on input "file" at bounding box center [170, 276] width 216 height 18
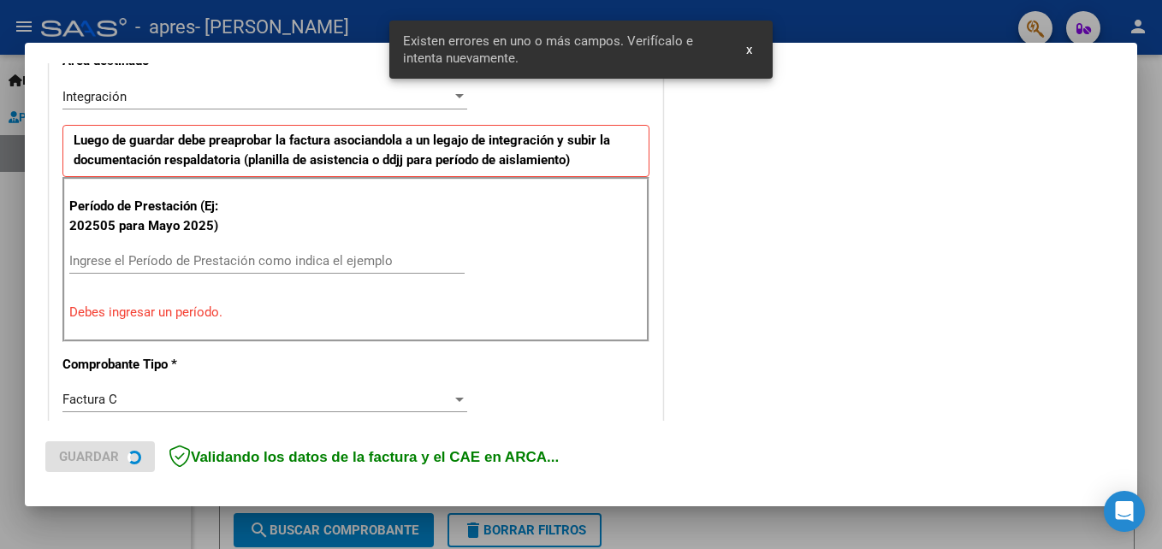
scroll to position [418, 0]
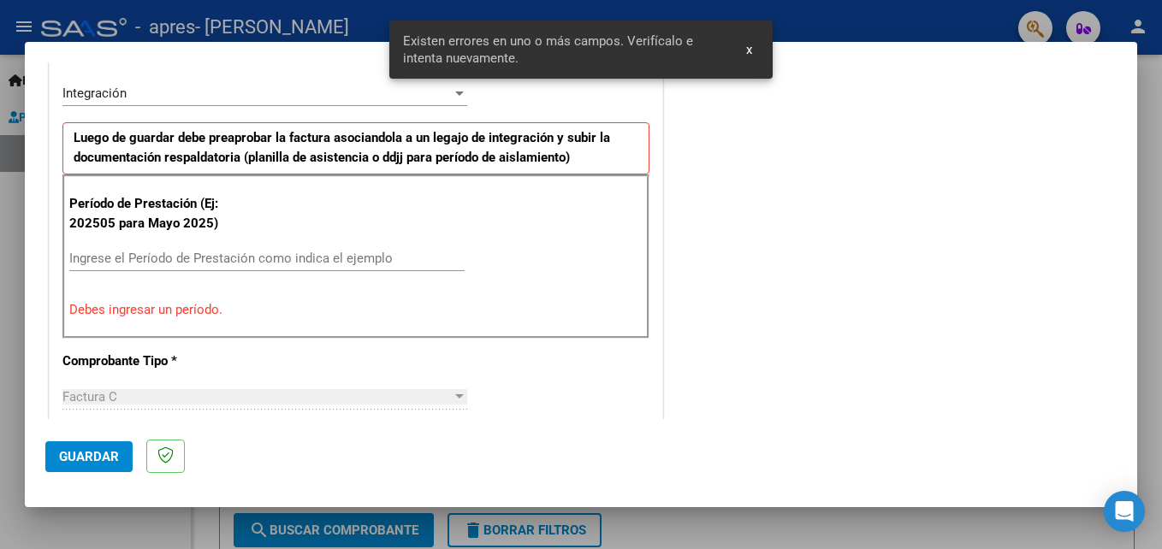
click at [199, 247] on div "Ingrese el Período de Prestación como indica el ejemplo" at bounding box center [266, 259] width 395 height 26
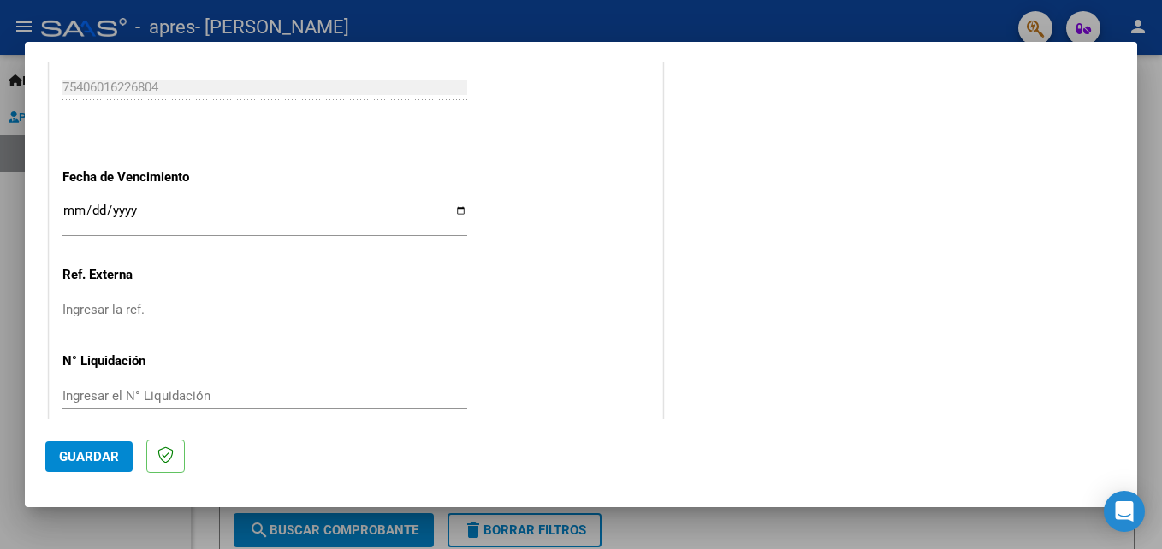
scroll to position [1149, 0]
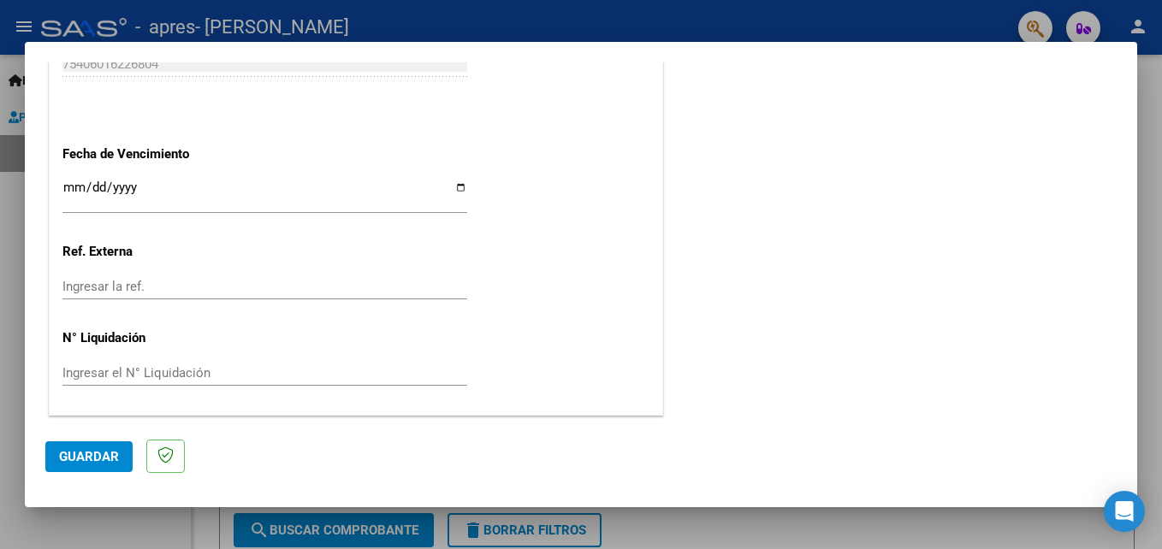
type input "202509"
click at [457, 187] on input "Ingresar la fecha" at bounding box center [264, 194] width 405 height 27
type input "[DATE]"
click at [77, 467] on button "Guardar" at bounding box center [88, 457] width 87 height 31
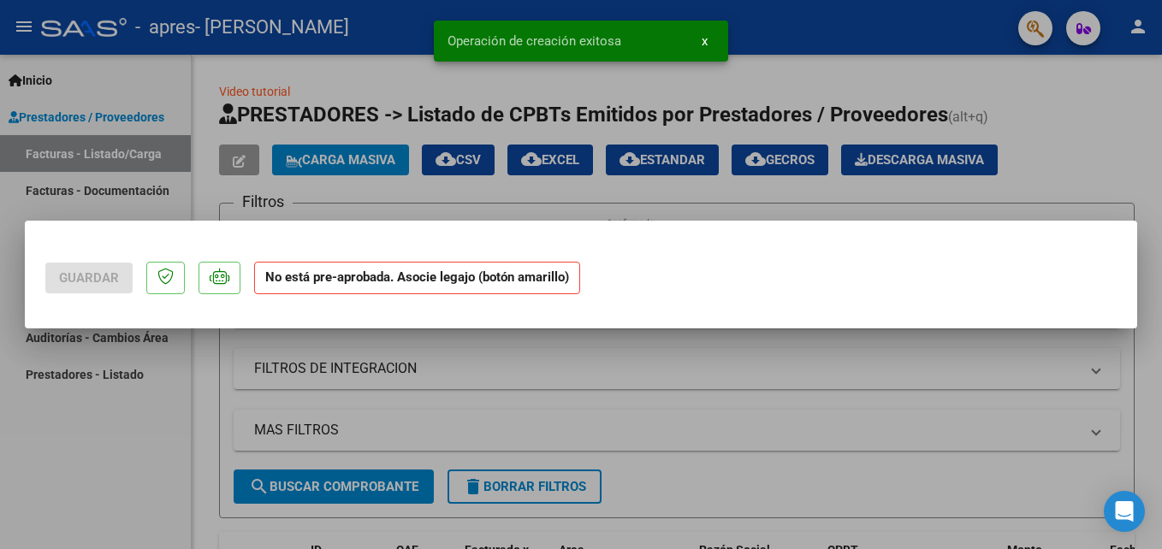
scroll to position [0, 0]
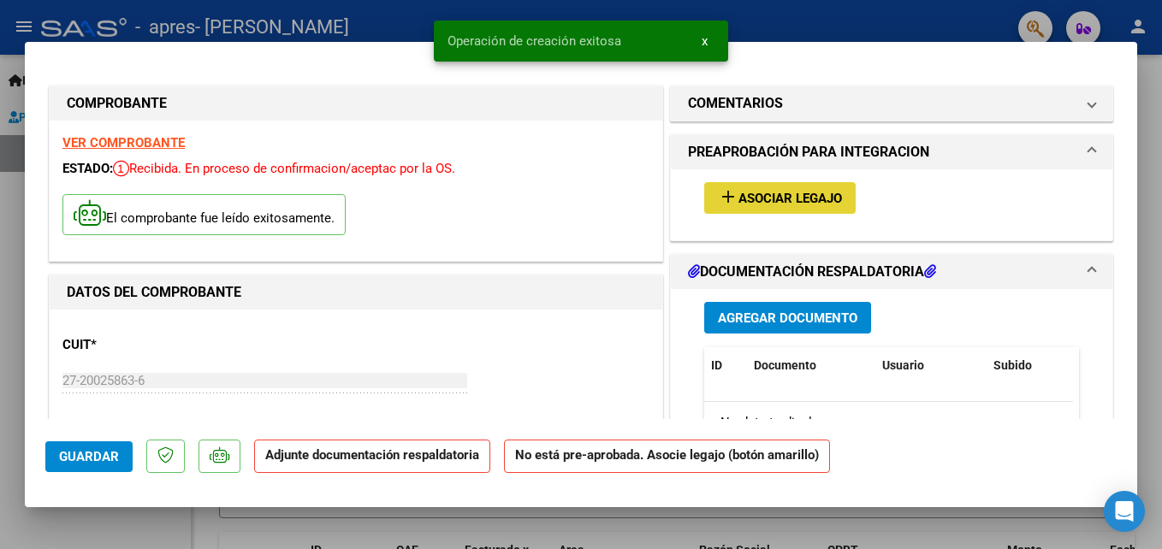
click at [738, 194] on span "Asociar Legajo" at bounding box center [790, 198] width 104 height 15
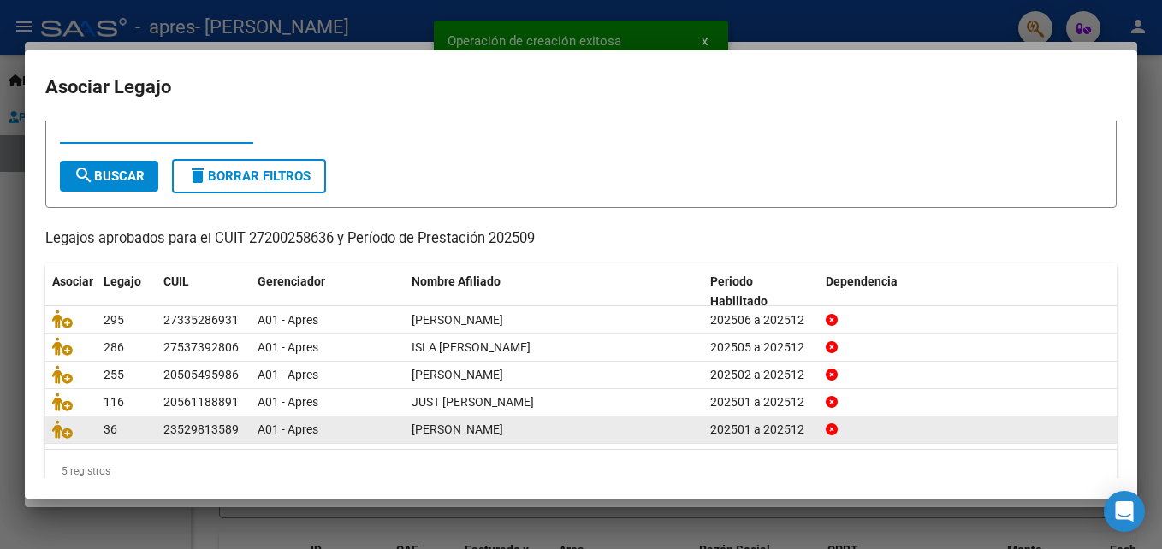
scroll to position [92, 0]
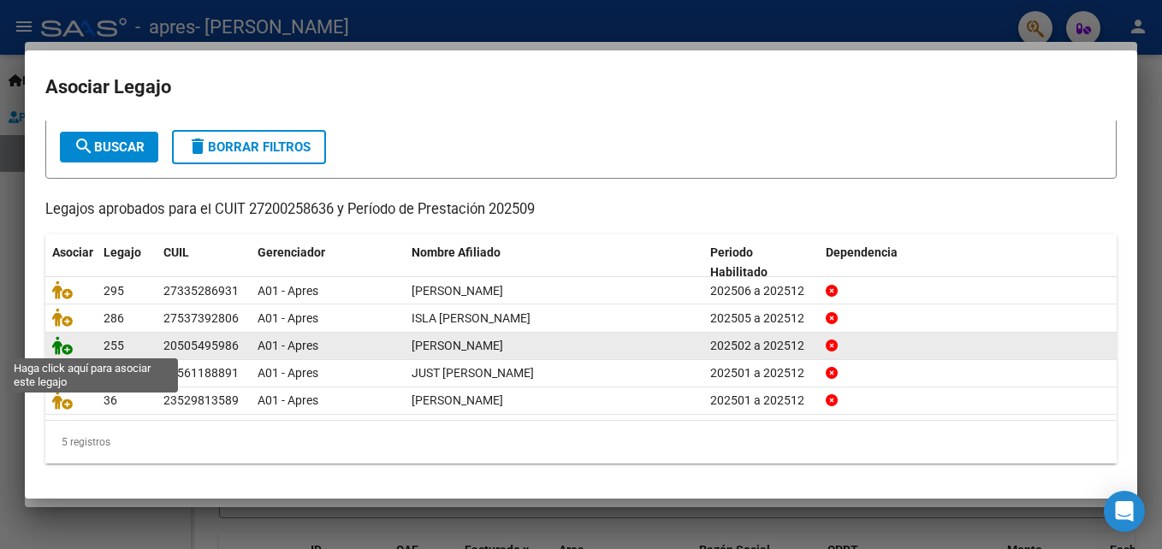
click at [60, 345] on icon at bounding box center [62, 345] width 21 height 19
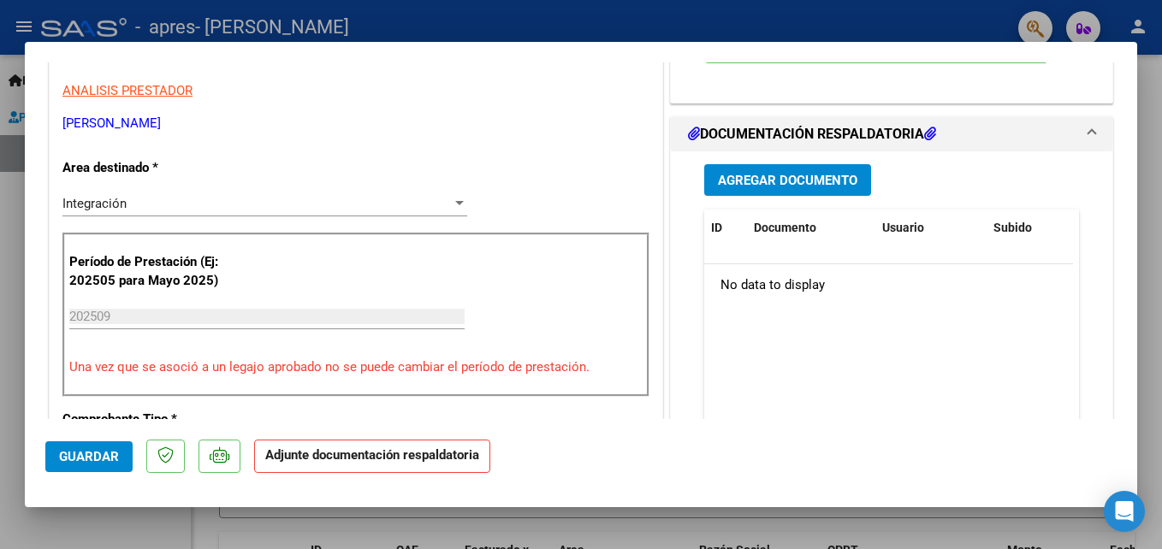
scroll to position [342, 0]
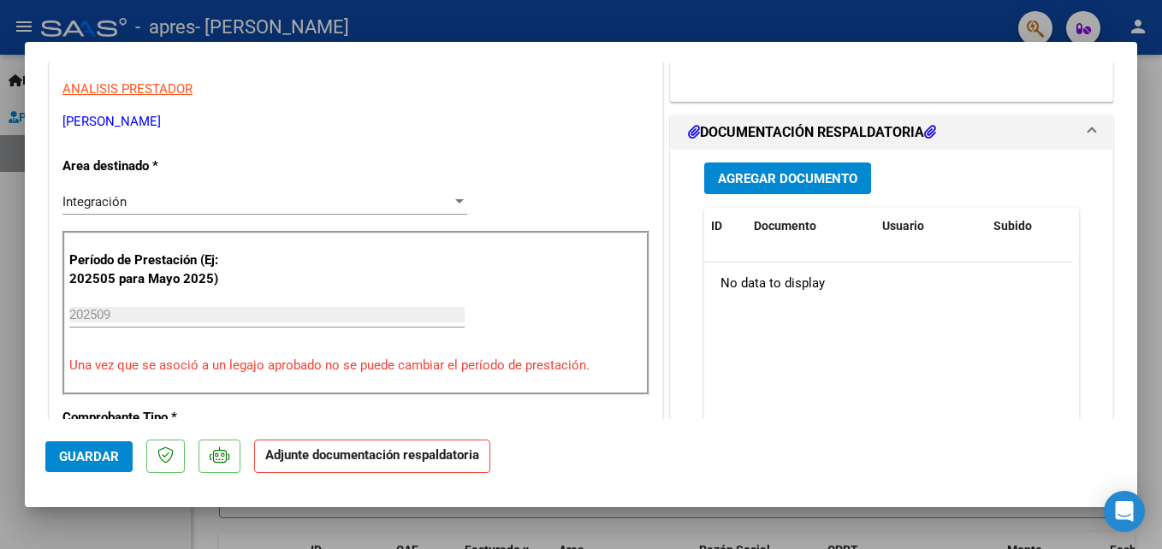
click at [791, 175] on span "Agregar Documento" at bounding box center [787, 178] width 139 height 15
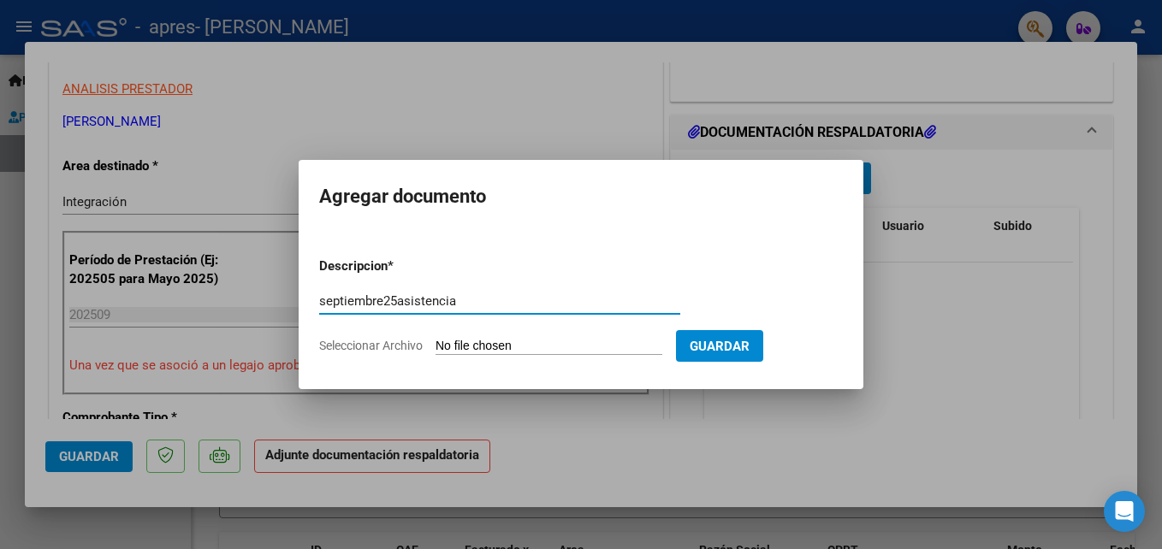
type input "septiembre25asistencia"
click at [522, 344] on input "Seleccionar Archivo" at bounding box center [549, 347] width 227 height 16
type input "C:\fakepath\septiembreasistencia25.pdf"
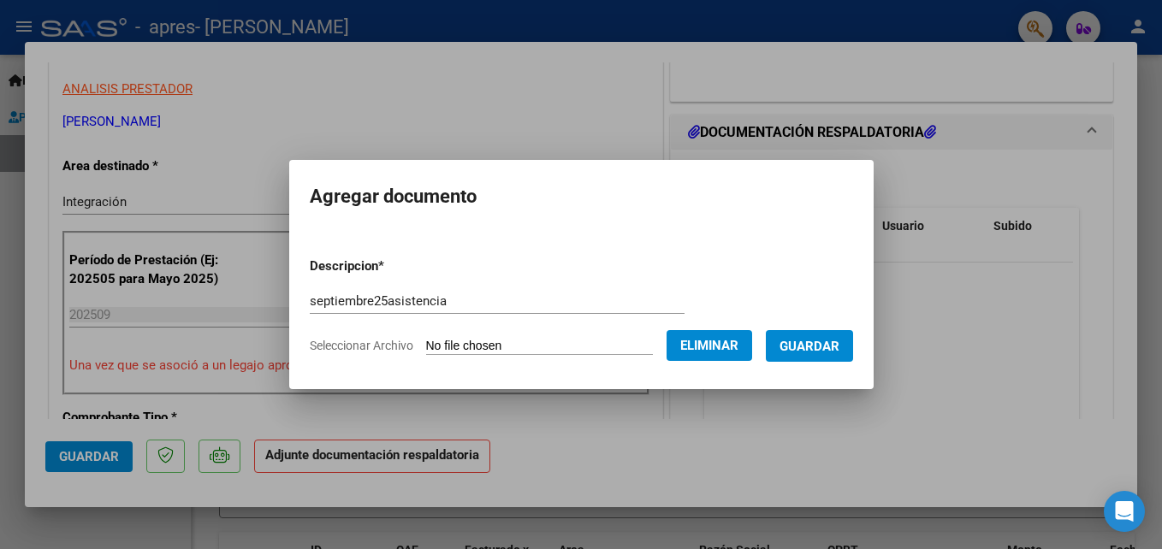
click at [809, 345] on span "Guardar" at bounding box center [809, 346] width 60 height 15
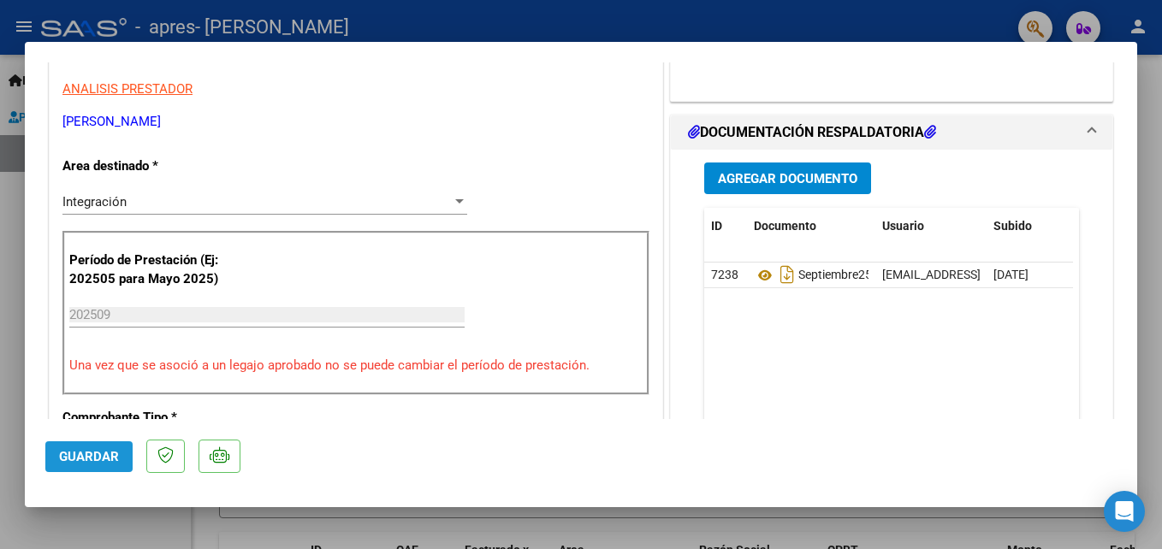
click at [89, 459] on span "Guardar" at bounding box center [89, 456] width 60 height 15
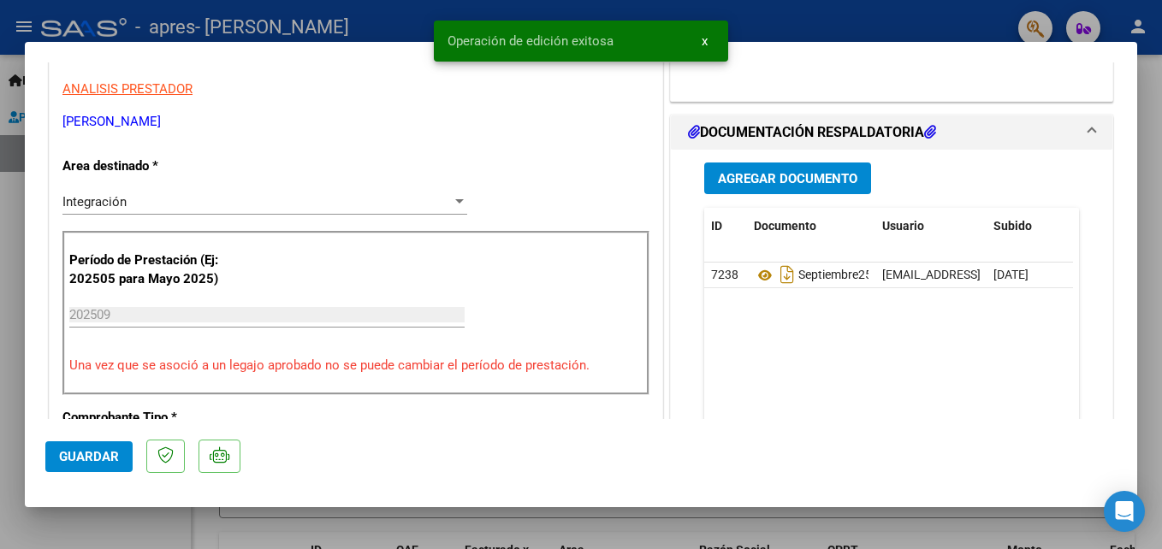
click at [942, 533] on div at bounding box center [581, 274] width 1162 height 549
type input "$ 0,00"
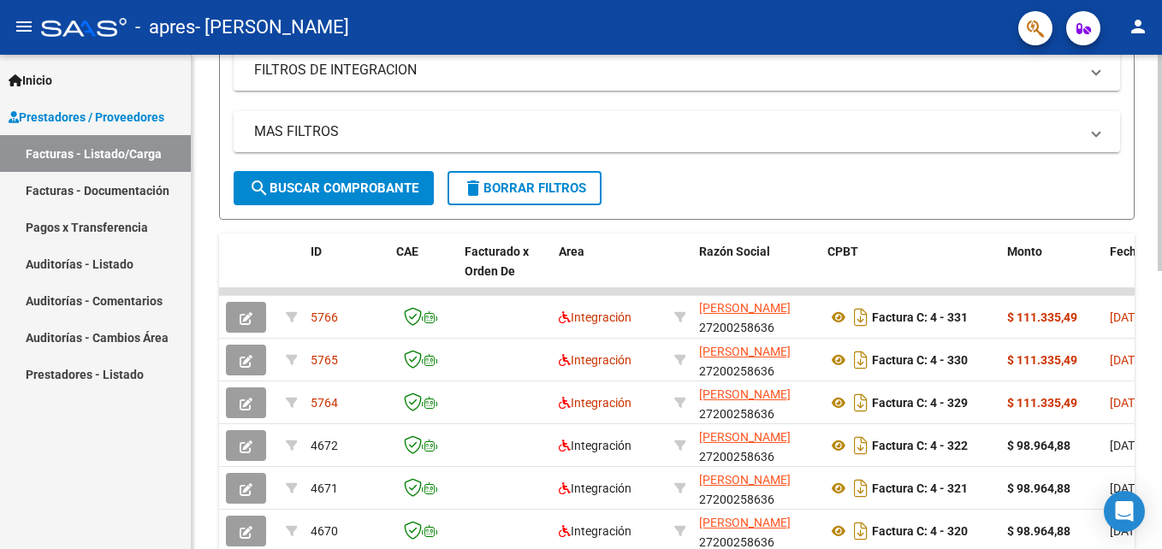
scroll to position [0, 0]
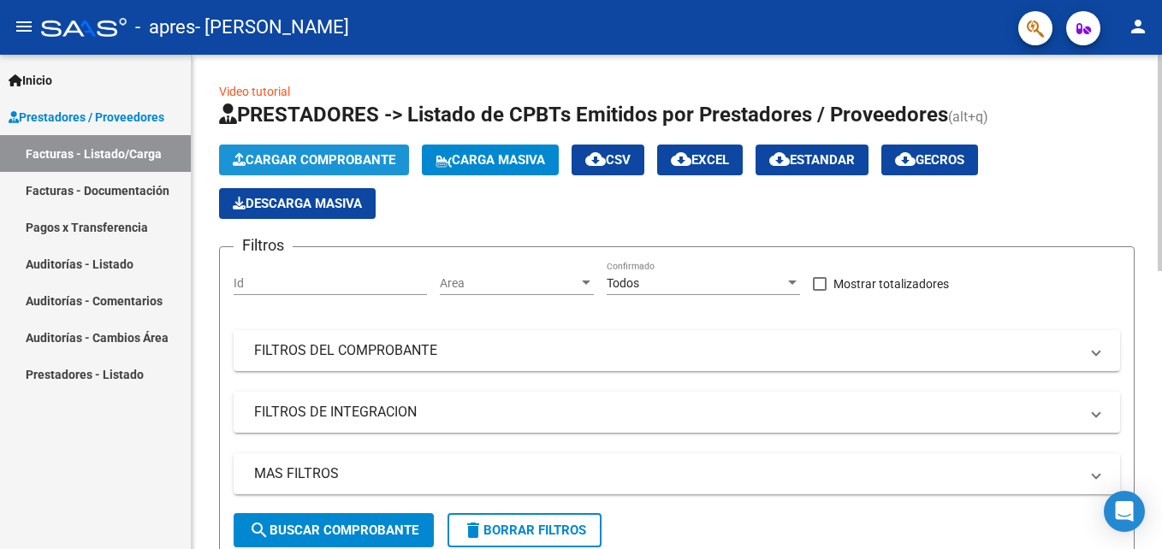
click at [364, 153] on span "Cargar Comprobante" at bounding box center [314, 159] width 163 height 15
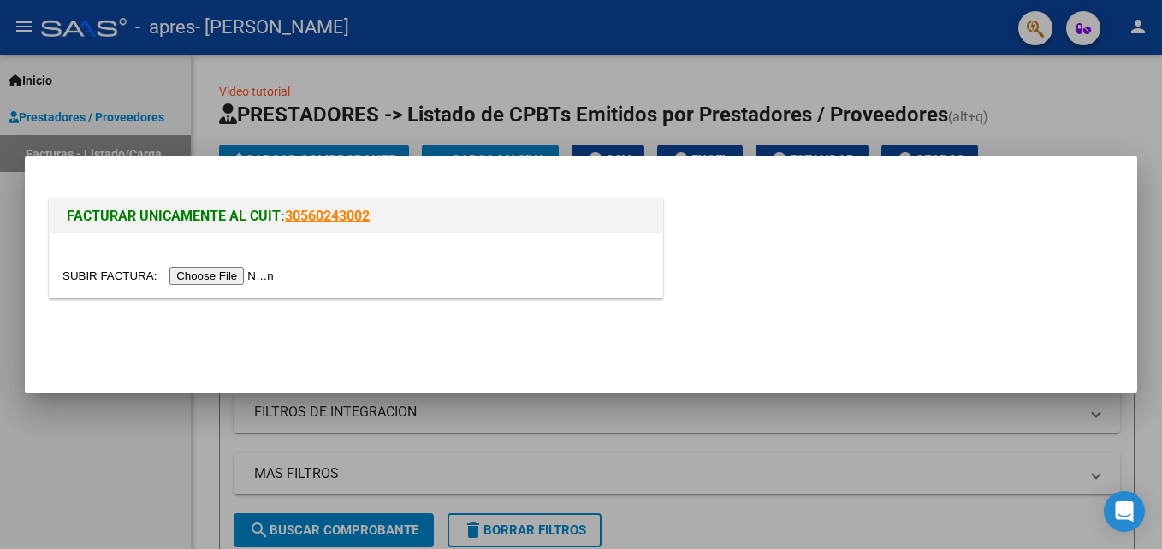
click at [205, 274] on input "file" at bounding box center [170, 276] width 216 height 18
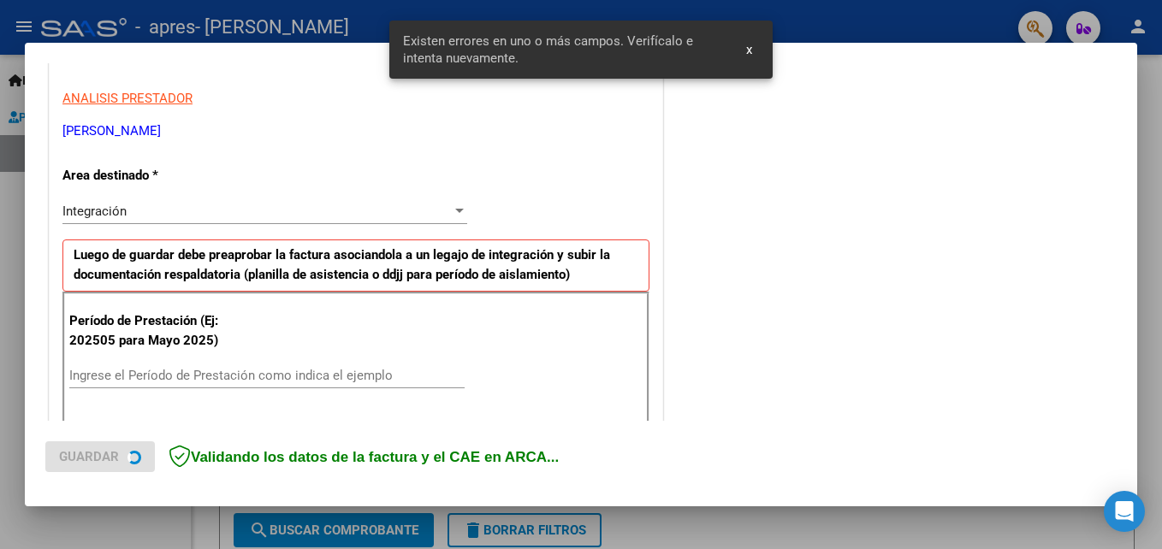
scroll to position [418, 0]
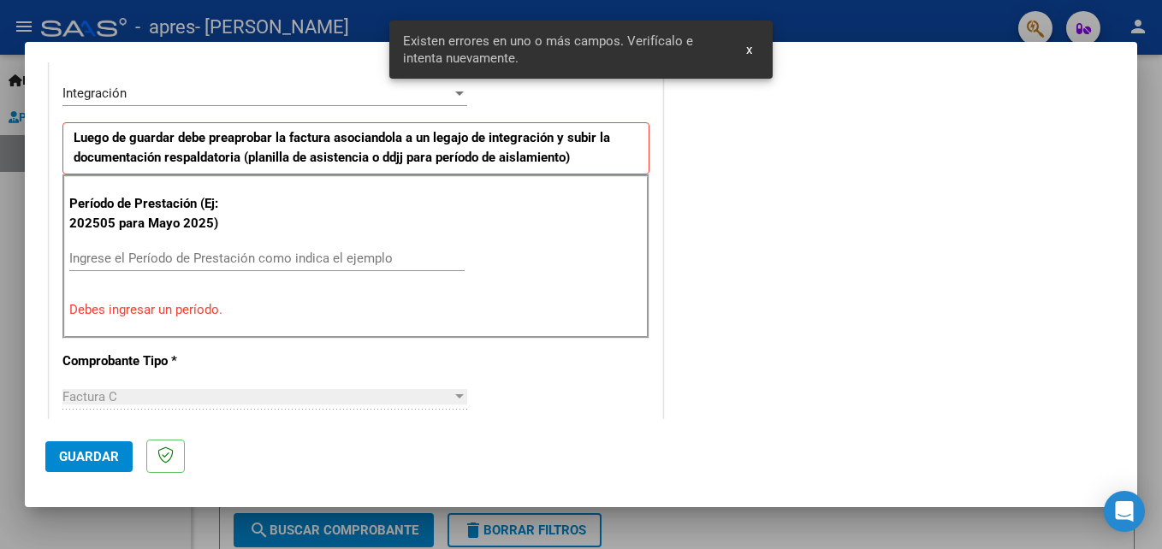
click at [159, 261] on input "Ingrese el Período de Prestación como indica el ejemplo" at bounding box center [266, 258] width 395 height 15
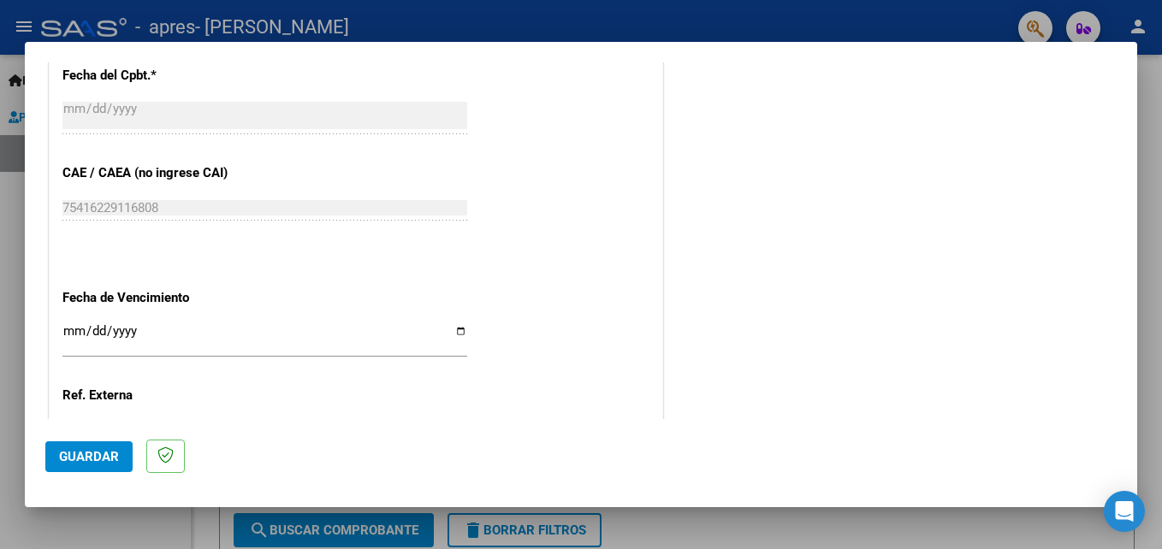
scroll to position [1016, 0]
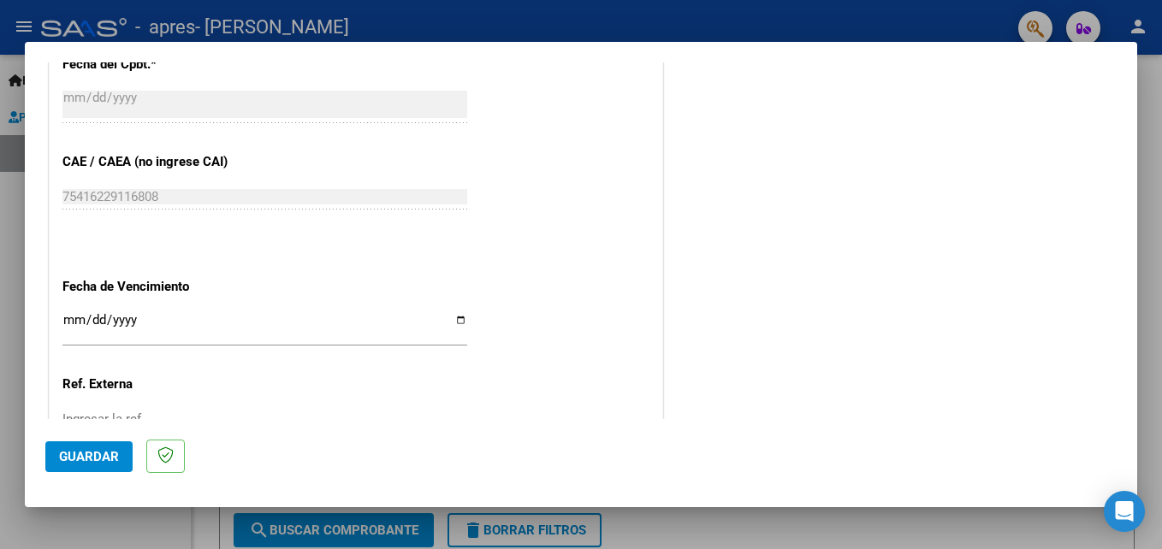
type input "202509"
click at [456, 321] on input "Ingresar la fecha" at bounding box center [264, 326] width 405 height 27
type input "[DATE]"
click at [103, 465] on button "Guardar" at bounding box center [88, 457] width 87 height 31
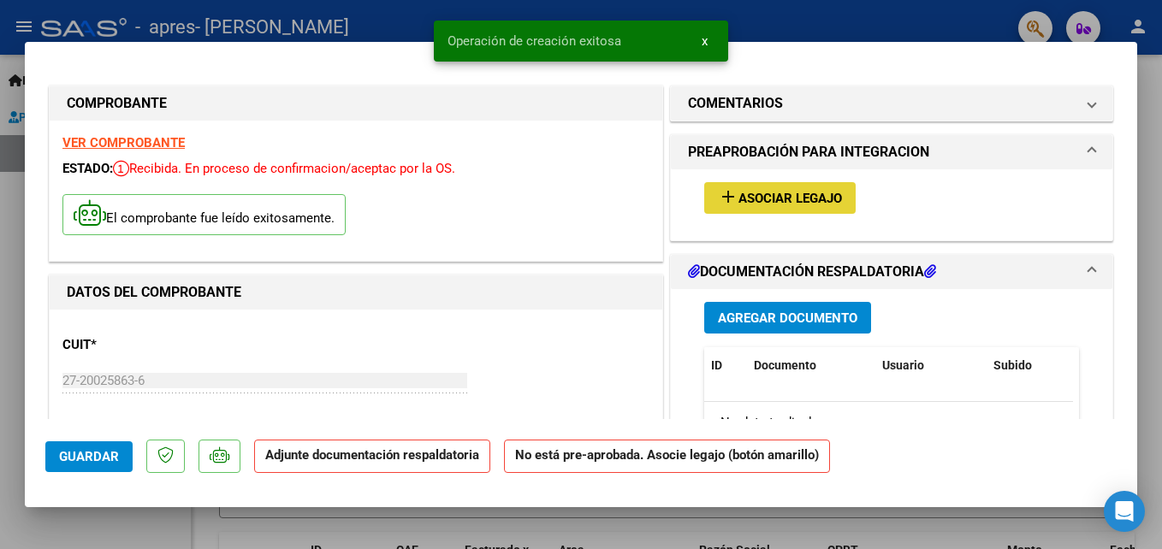
click at [765, 194] on span "Asociar Legajo" at bounding box center [790, 198] width 104 height 15
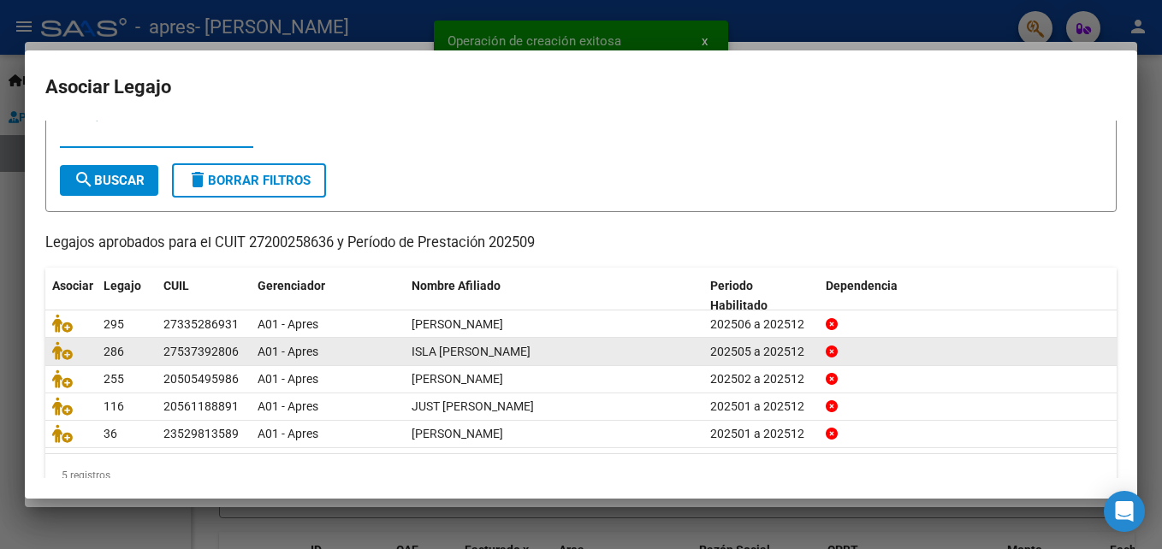
scroll to position [92, 0]
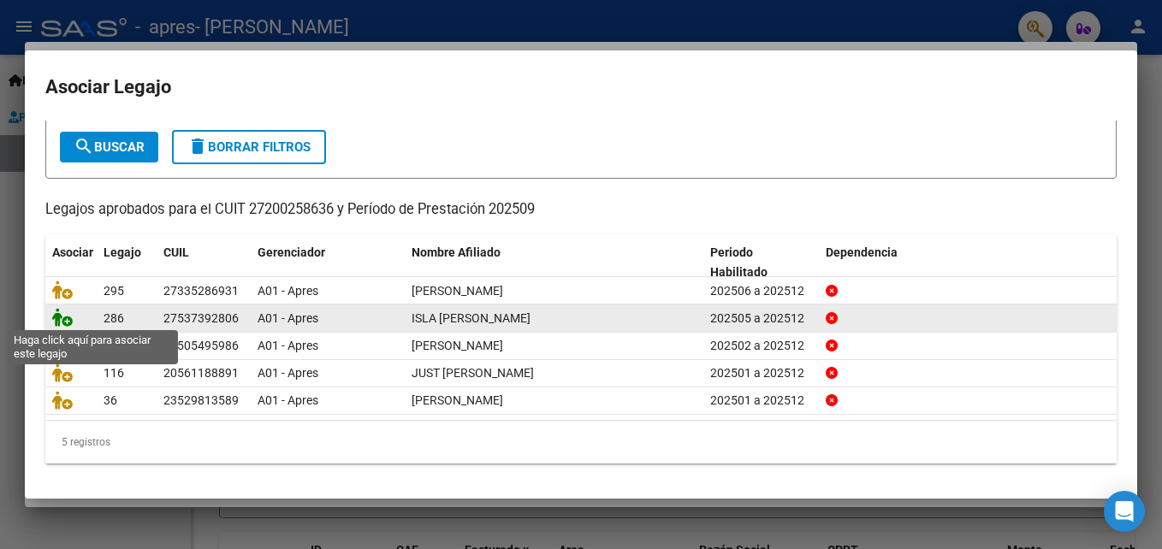
click at [54, 312] on icon at bounding box center [62, 317] width 21 height 19
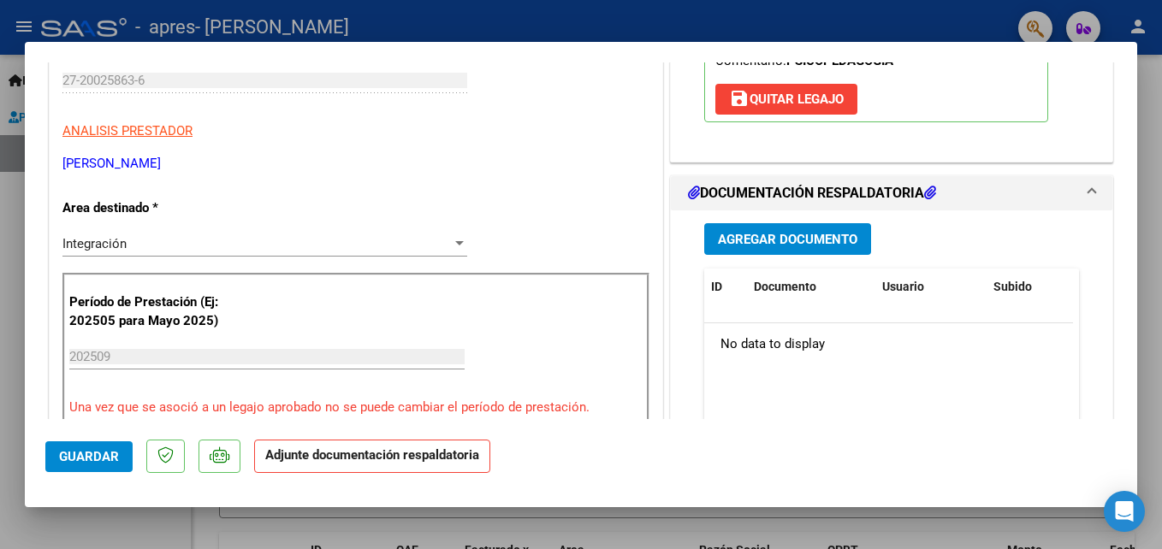
scroll to position [342, 0]
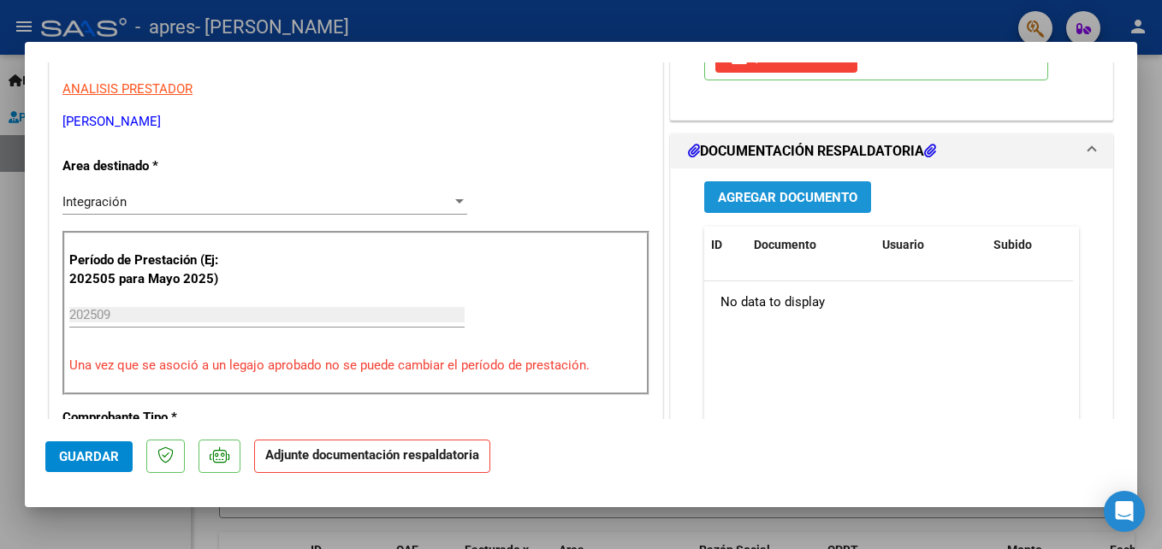
click at [765, 202] on span "Agregar Documento" at bounding box center [787, 197] width 139 height 15
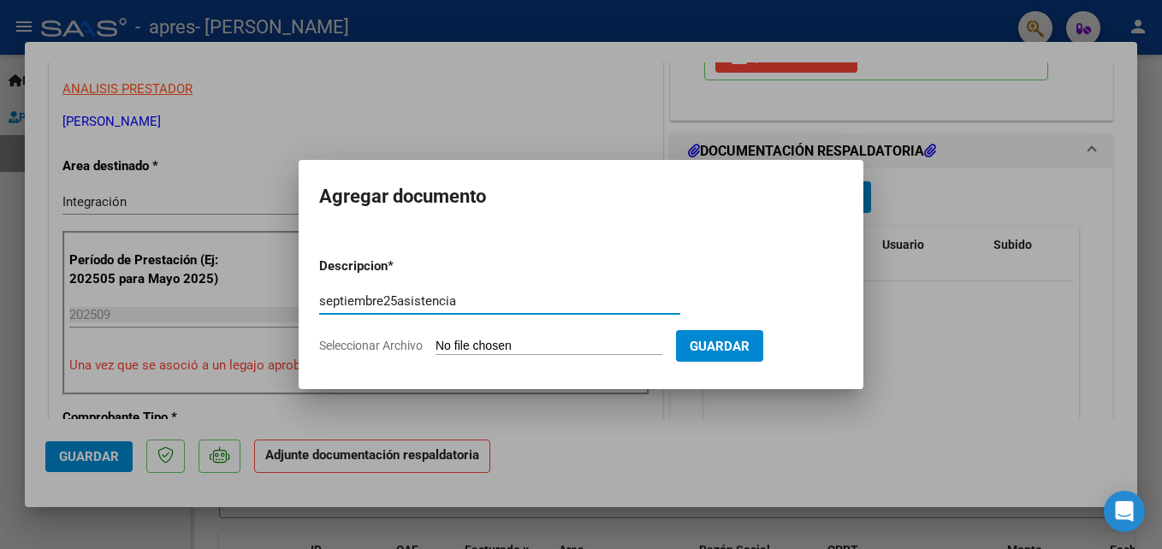
type input "septiembre25asistencia"
click at [505, 348] on input "Seleccionar Archivo" at bounding box center [549, 347] width 227 height 16
type input "C:\fakepath\septiembre25asistencia.pdf"
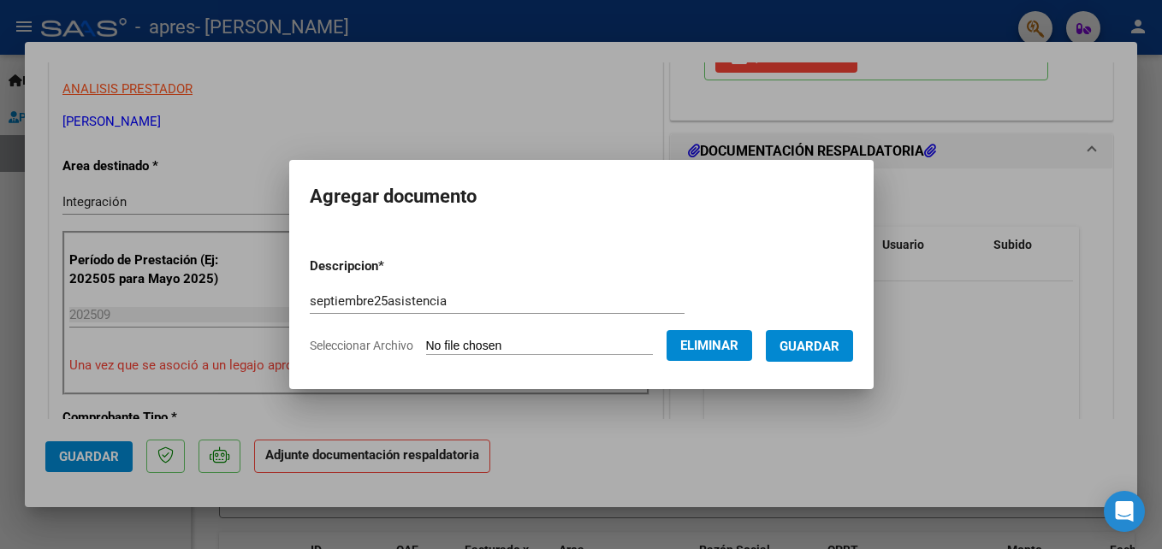
click at [828, 351] on span "Guardar" at bounding box center [809, 346] width 60 height 15
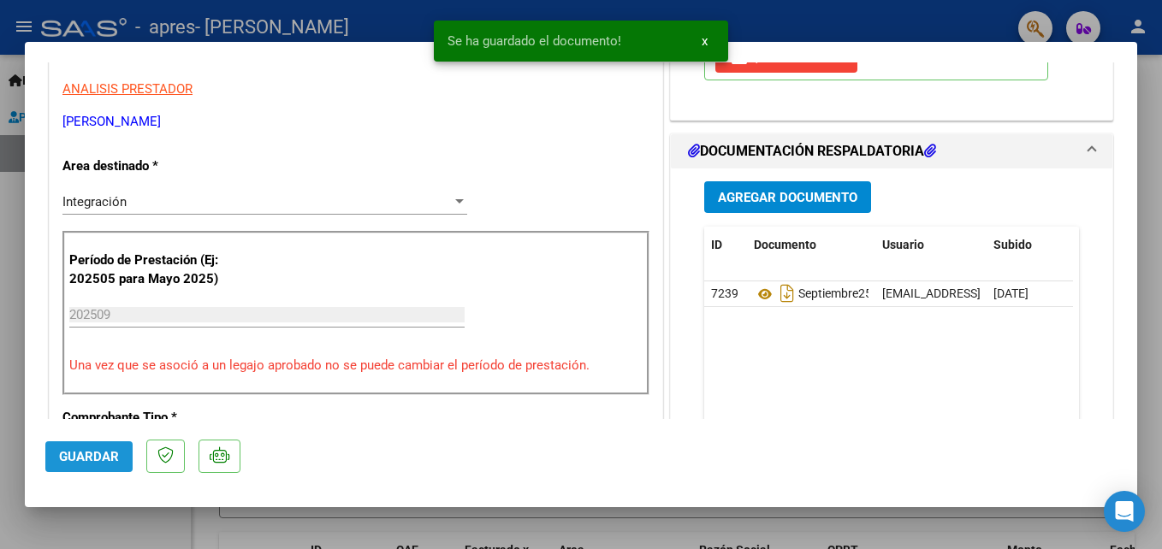
click at [116, 460] on span "Guardar" at bounding box center [89, 456] width 60 height 15
click at [702, 42] on span "x" at bounding box center [705, 40] width 6 height 15
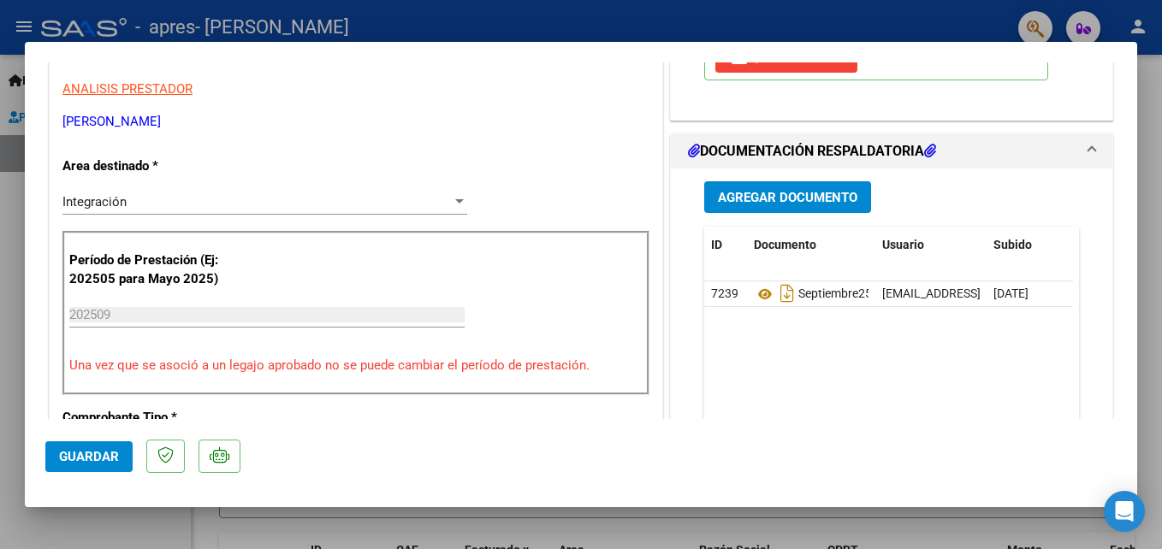
click at [936, 533] on div at bounding box center [581, 274] width 1162 height 549
type input "$ 0,00"
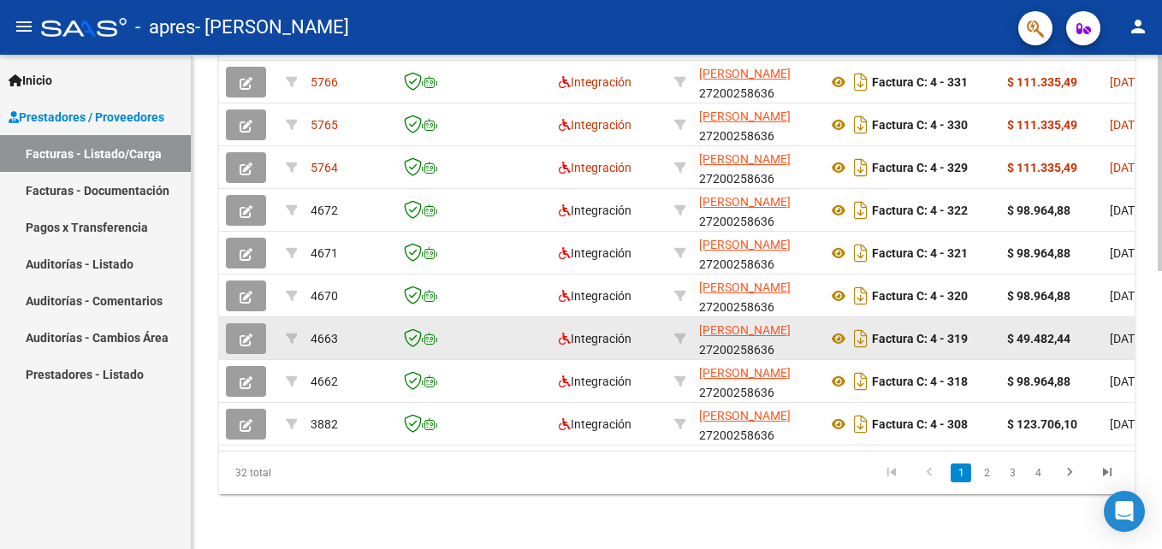
scroll to position [634, 0]
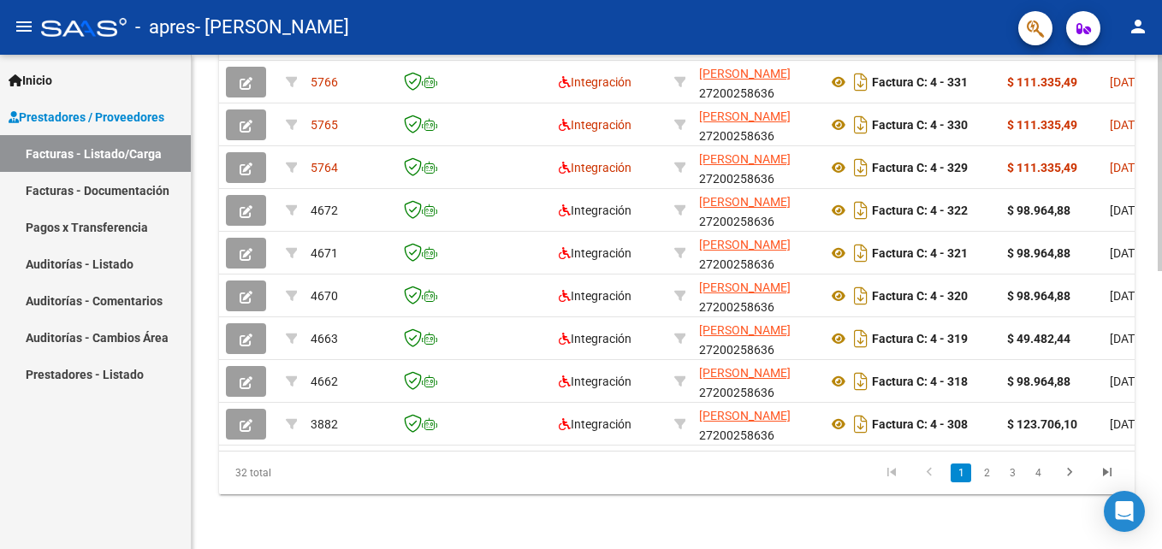
click at [1122, 451] on datatable-body "5767 Integración [PERSON_NAME] 27200258636 Factura C: 4 - 332 $ 111.335,49 [DAT…" at bounding box center [677, 230] width 916 height 441
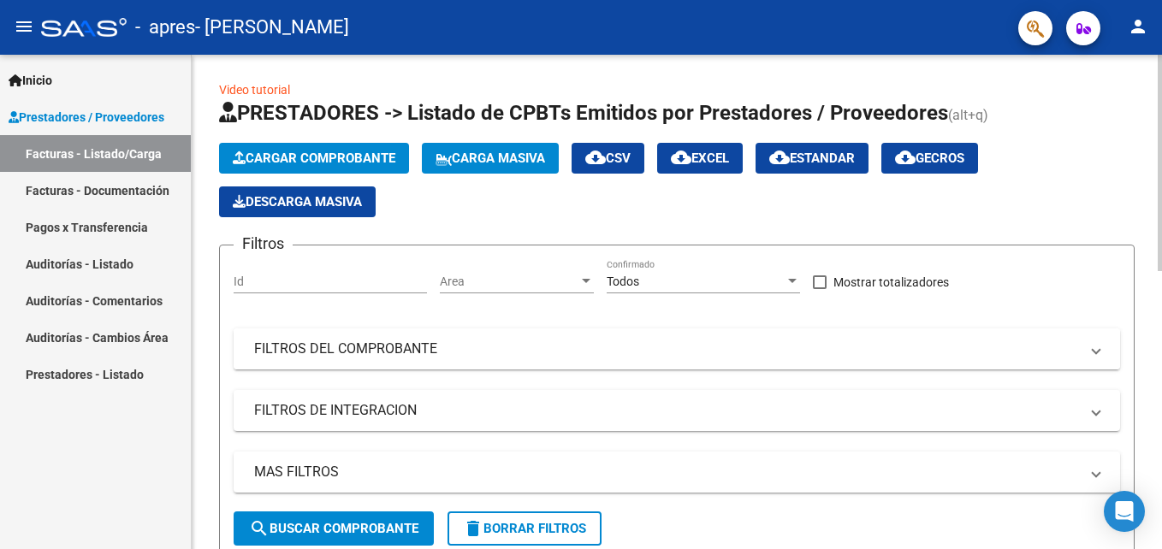
scroll to position [0, 0]
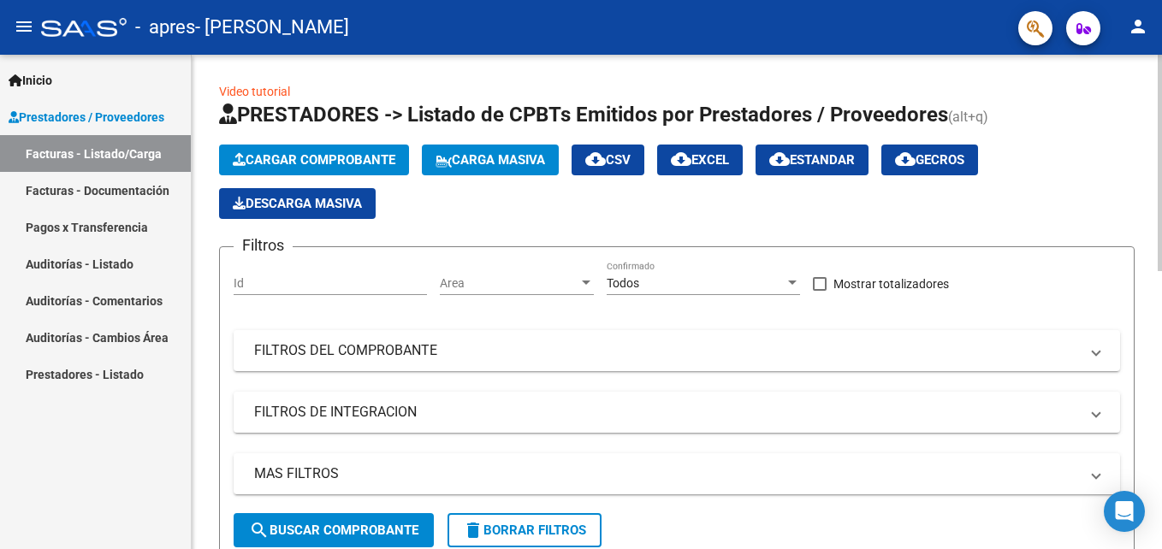
click at [341, 157] on span "Cargar Comprobante" at bounding box center [314, 159] width 163 height 15
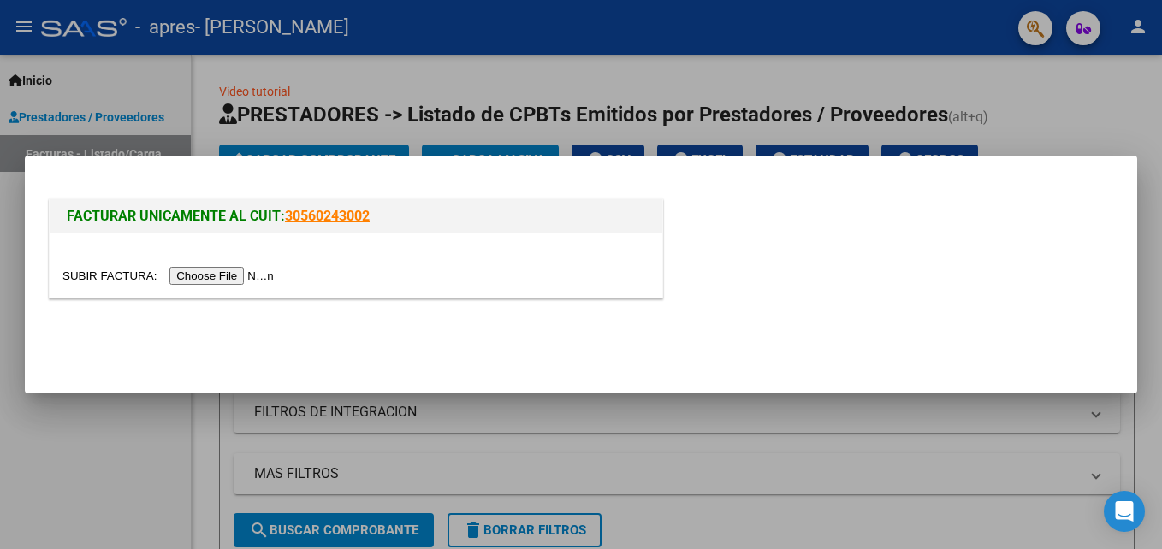
click at [189, 277] on input "file" at bounding box center [170, 276] width 216 height 18
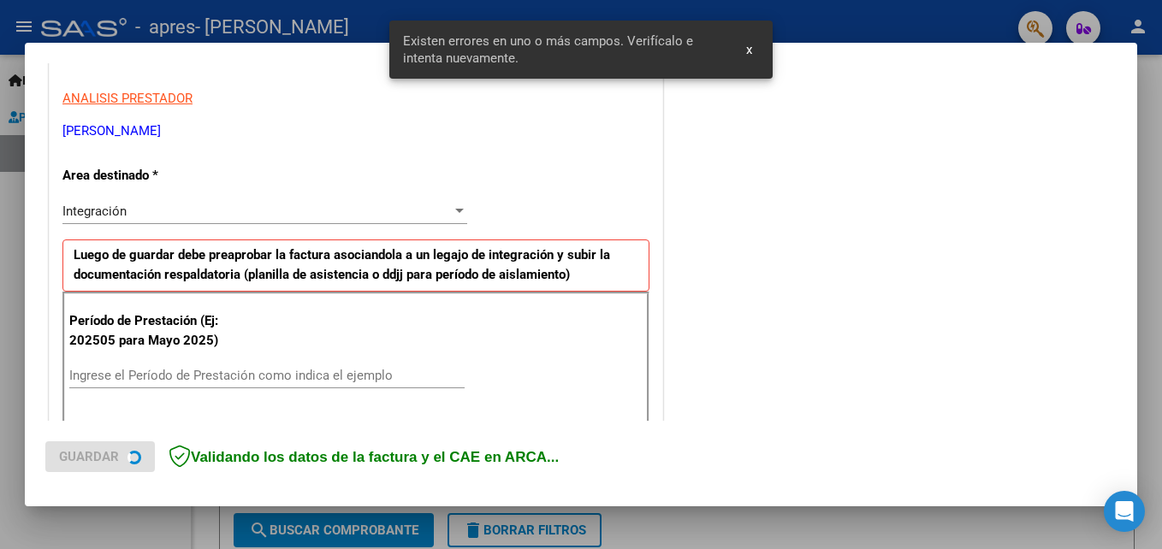
scroll to position [418, 0]
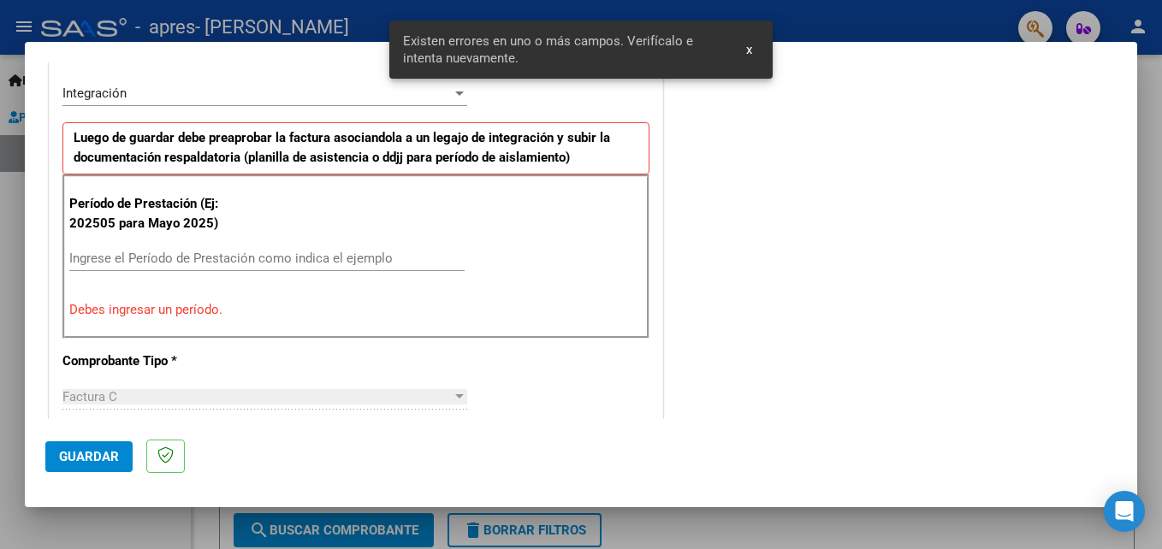
click at [193, 257] on input "Ingrese el Período de Prestación como indica el ejemplo" at bounding box center [266, 258] width 395 height 15
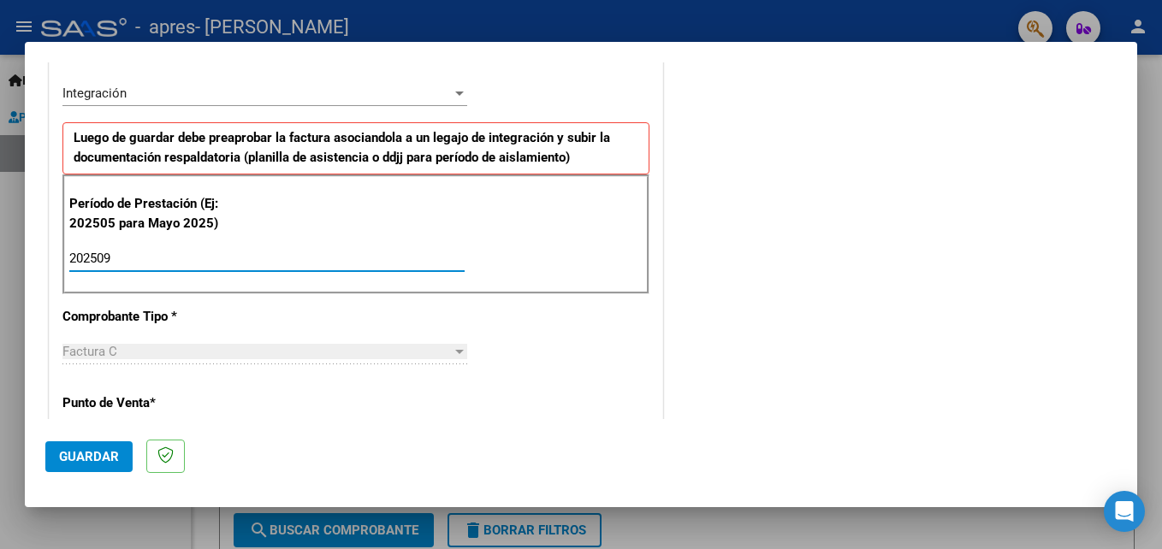
type input "202509"
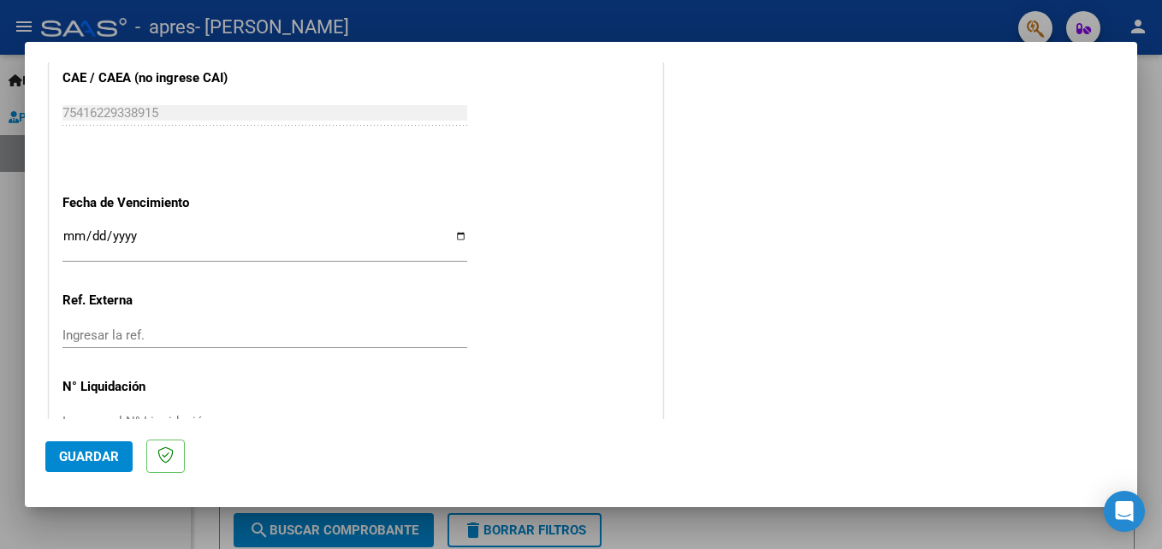
scroll to position [1102, 0]
click at [459, 241] on input "Ingresar la fecha" at bounding box center [264, 241] width 405 height 27
click at [453, 236] on input "Ingresar la fecha" at bounding box center [264, 241] width 405 height 27
type input "[DATE]"
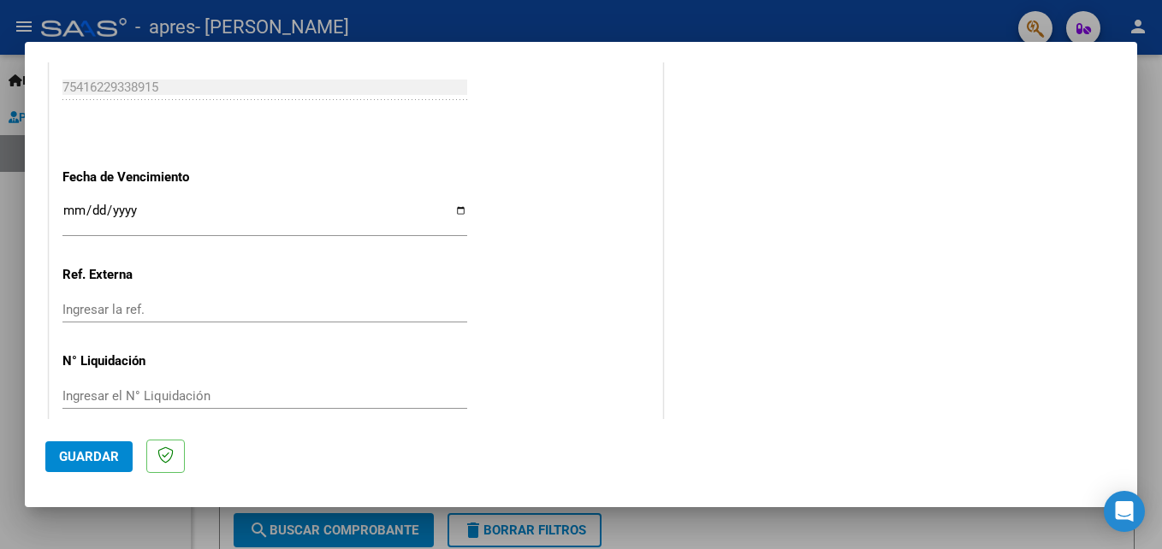
scroll to position [1149, 0]
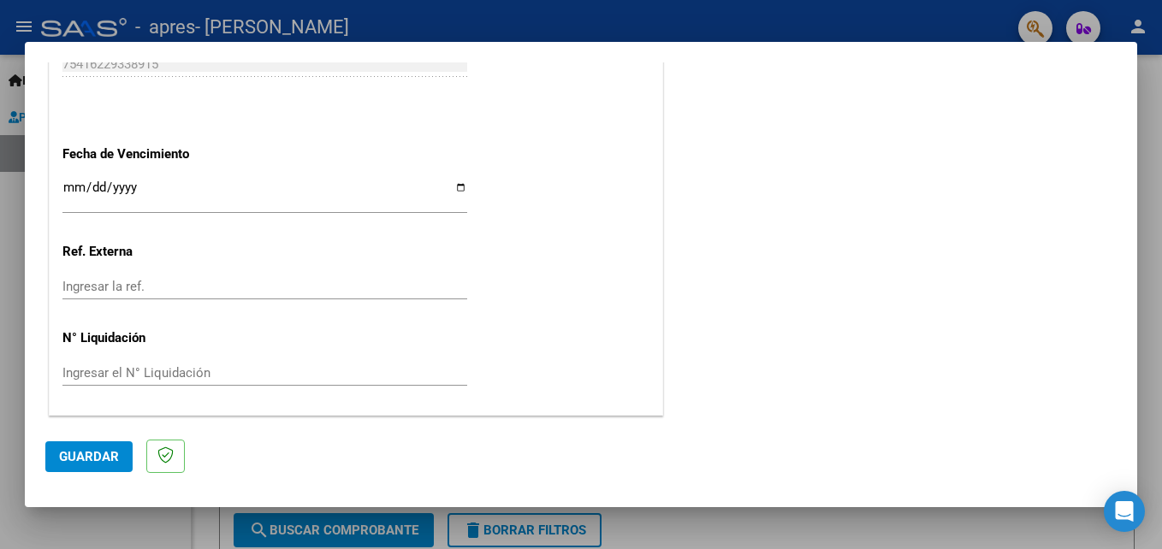
click at [105, 455] on span "Guardar" at bounding box center [89, 456] width 60 height 15
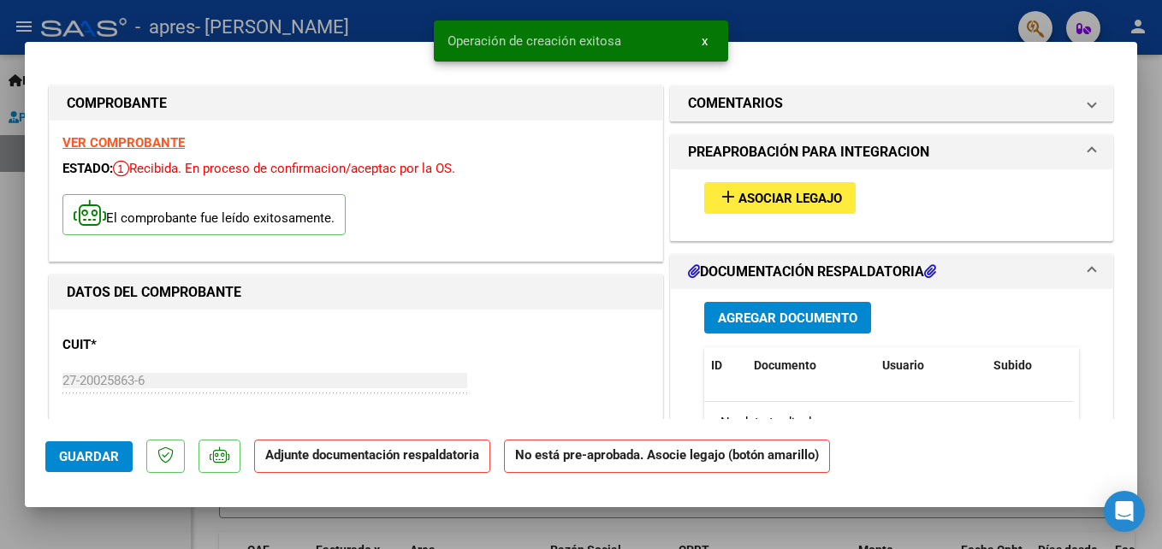
click at [738, 199] on span "Asociar Legajo" at bounding box center [790, 198] width 104 height 15
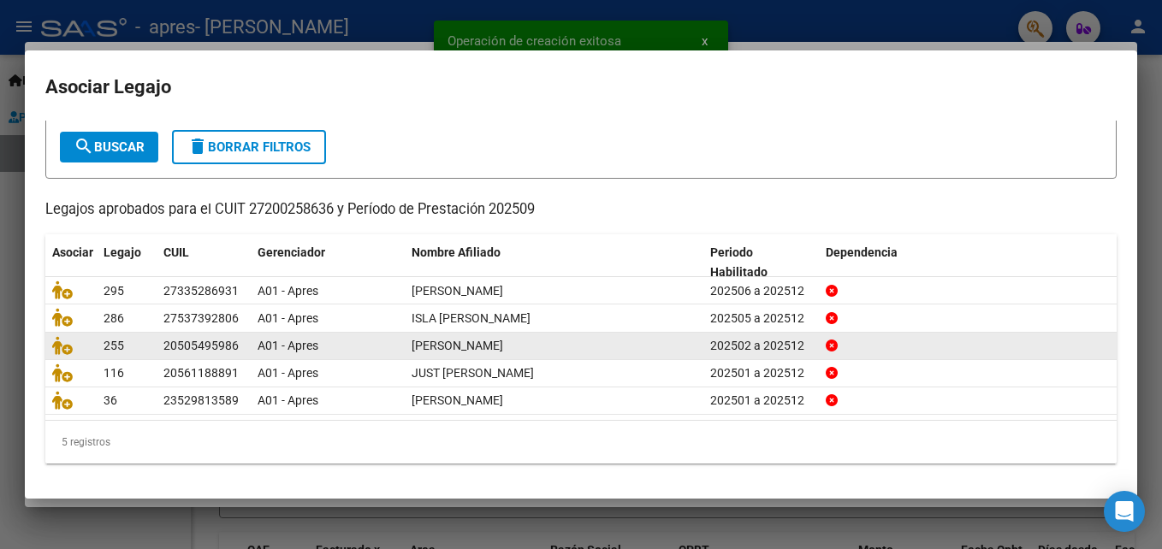
scroll to position [92, 0]
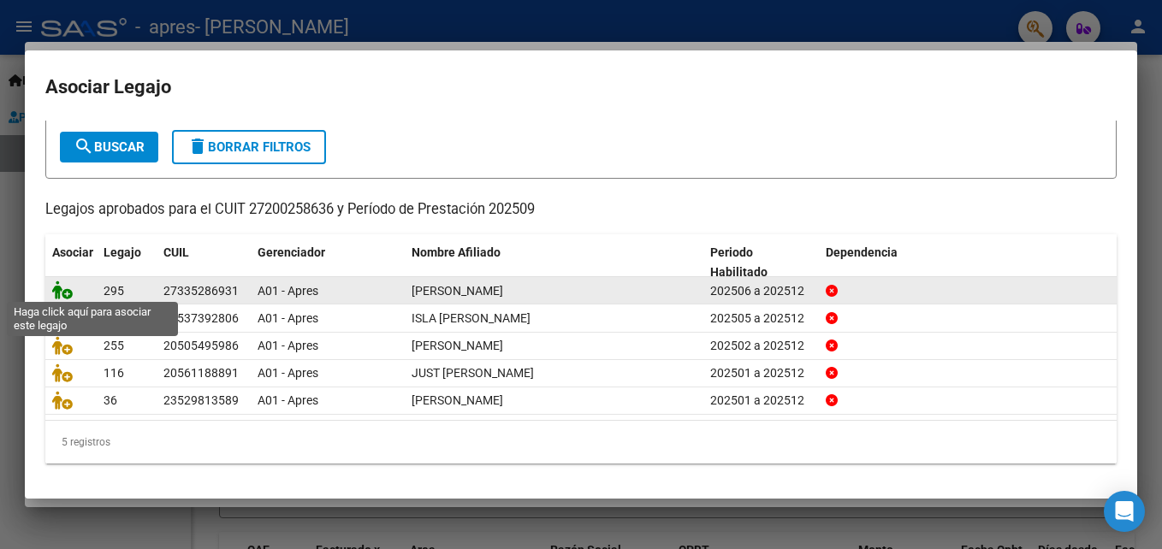
click at [58, 291] on icon at bounding box center [62, 290] width 21 height 19
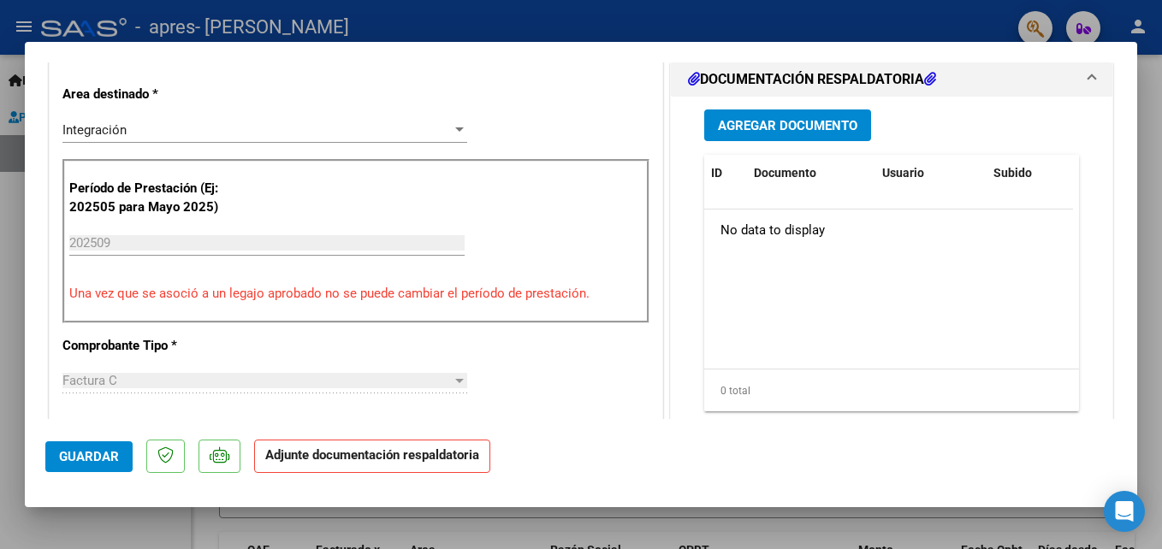
scroll to position [428, 0]
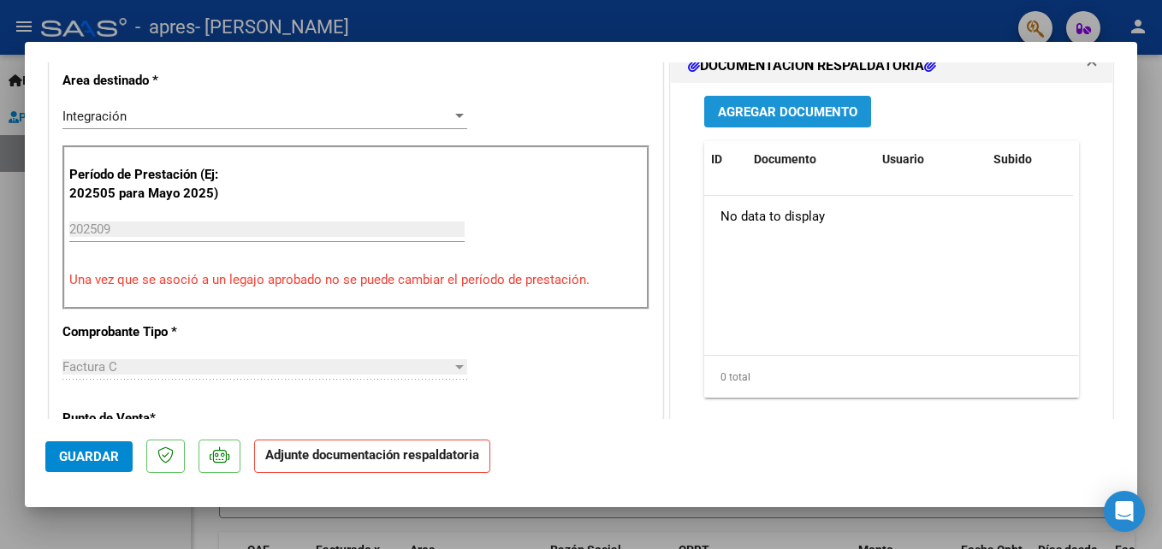
click at [779, 113] on span "Agregar Documento" at bounding box center [787, 111] width 139 height 15
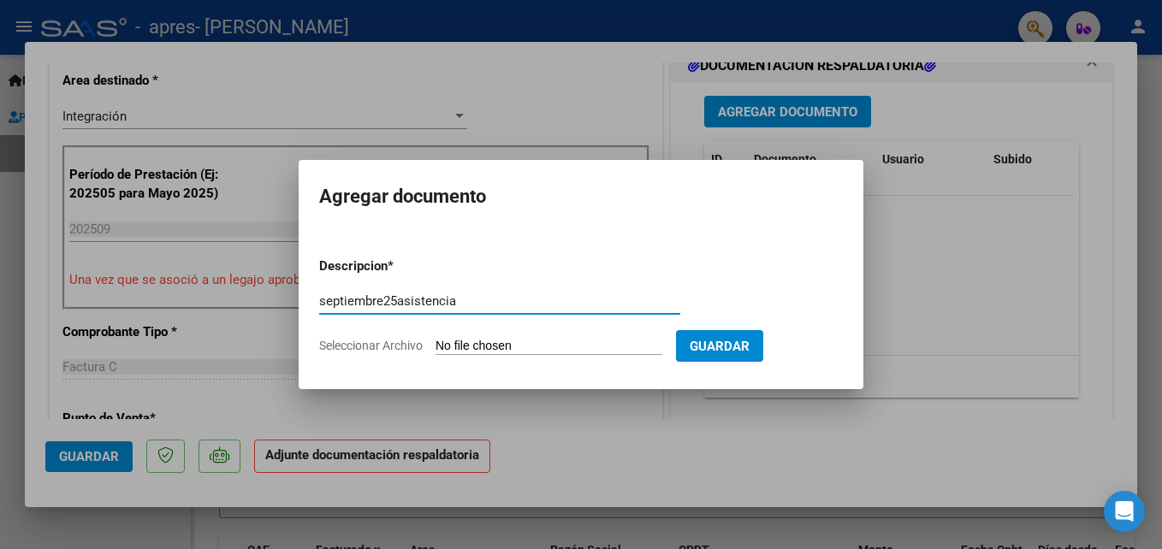
type input "septiembre25asistencia"
click at [550, 337] on form "Descripcion * septiembre25asistencia Escriba aquí una descripcion Seleccionar A…" at bounding box center [581, 306] width 524 height 125
click at [524, 346] on input "Seleccionar Archivo" at bounding box center [549, 347] width 227 height 16
type input "C:\fakepath\septiembre25asistencia.pdf"
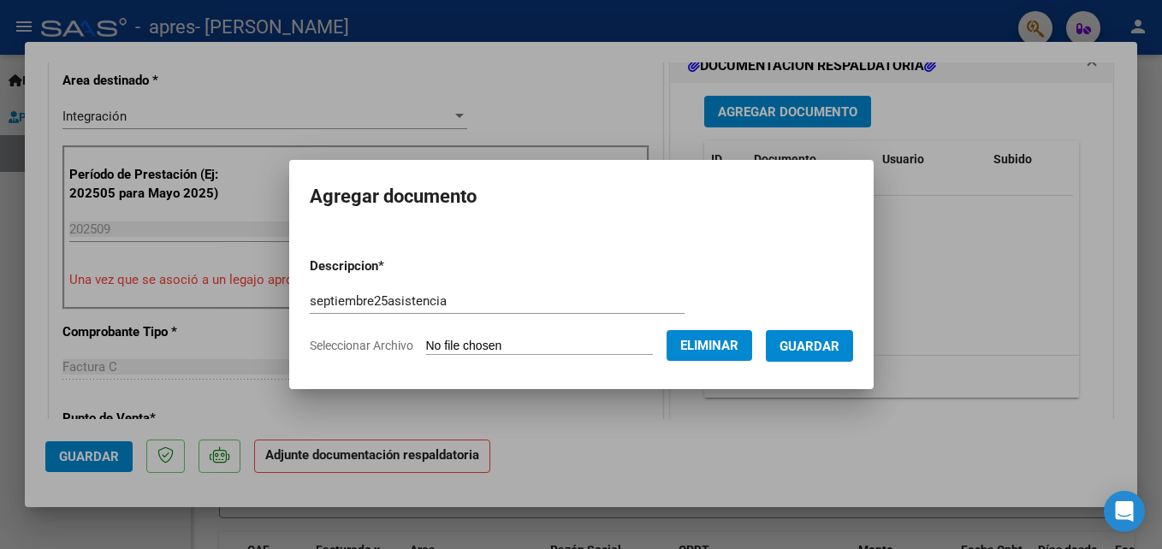
click at [820, 352] on span "Guardar" at bounding box center [809, 346] width 60 height 15
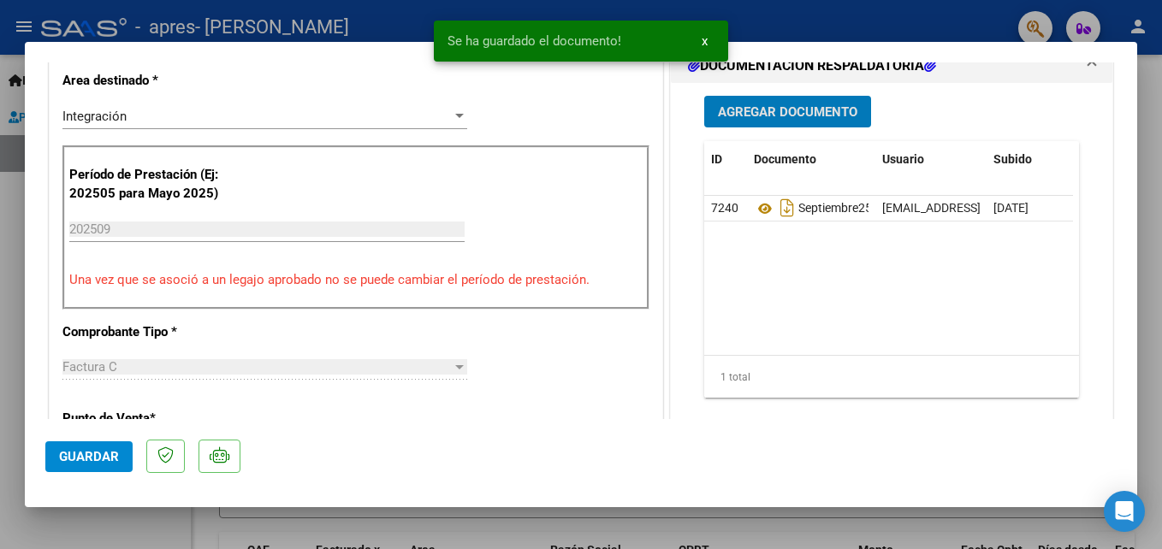
click at [105, 452] on span "Guardar" at bounding box center [89, 456] width 60 height 15
click at [824, 483] on mat-dialog-actions "Guardar" at bounding box center [580, 453] width 1071 height 68
click at [797, 535] on div at bounding box center [581, 274] width 1162 height 549
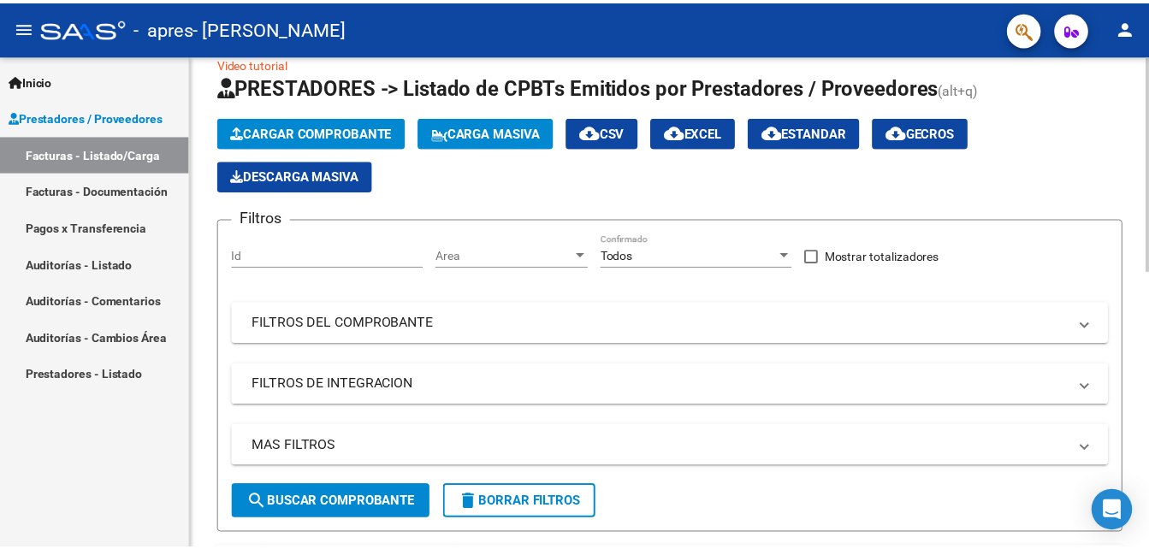
scroll to position [0, 0]
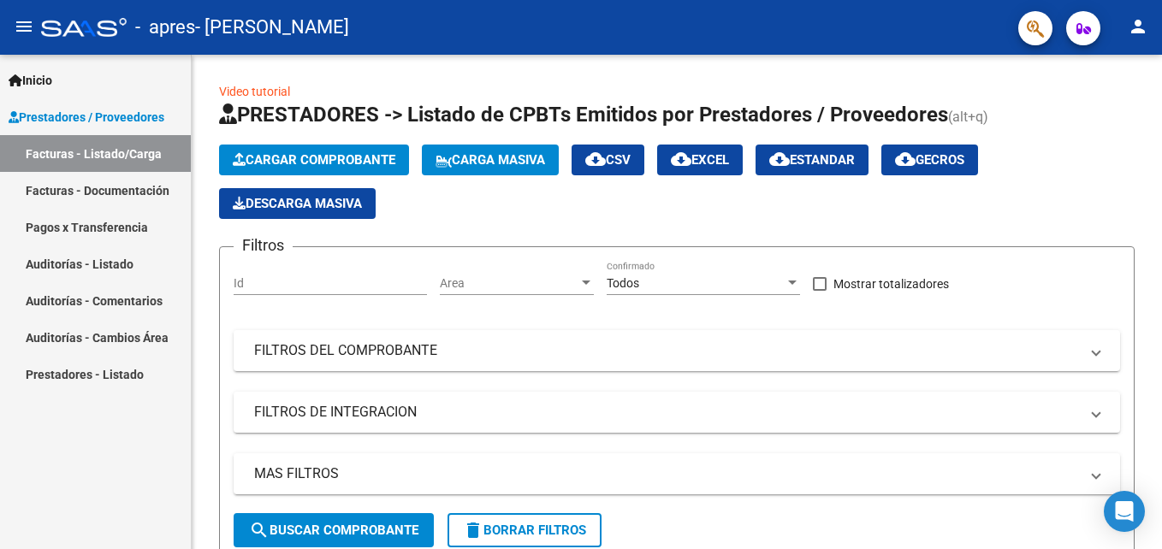
click at [1136, 27] on mat-icon "person" at bounding box center [1138, 26] width 21 height 21
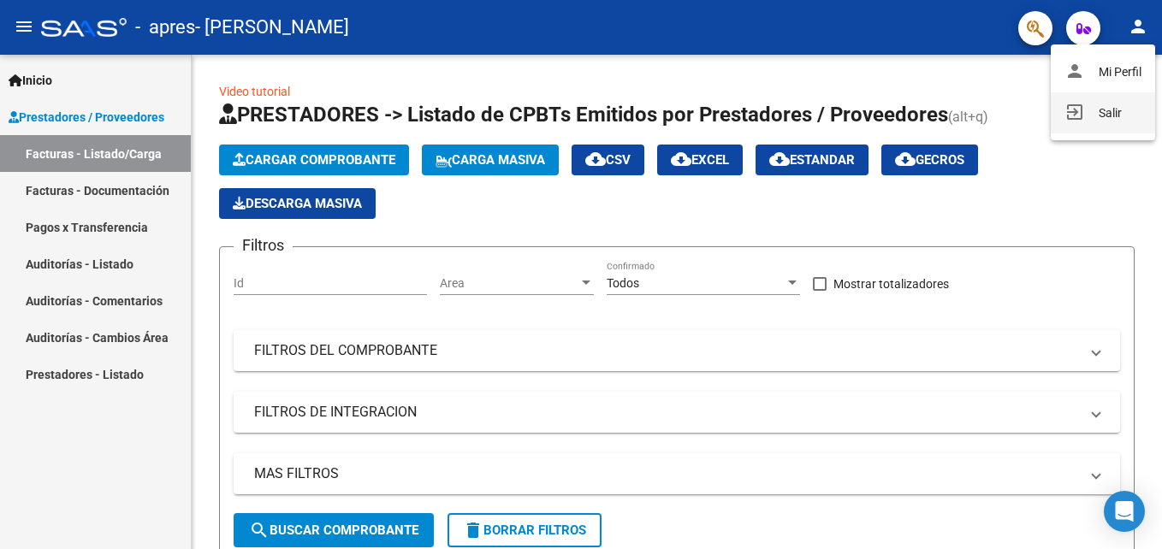
click at [1089, 114] on button "exit_to_app Salir" at bounding box center [1103, 112] width 104 height 41
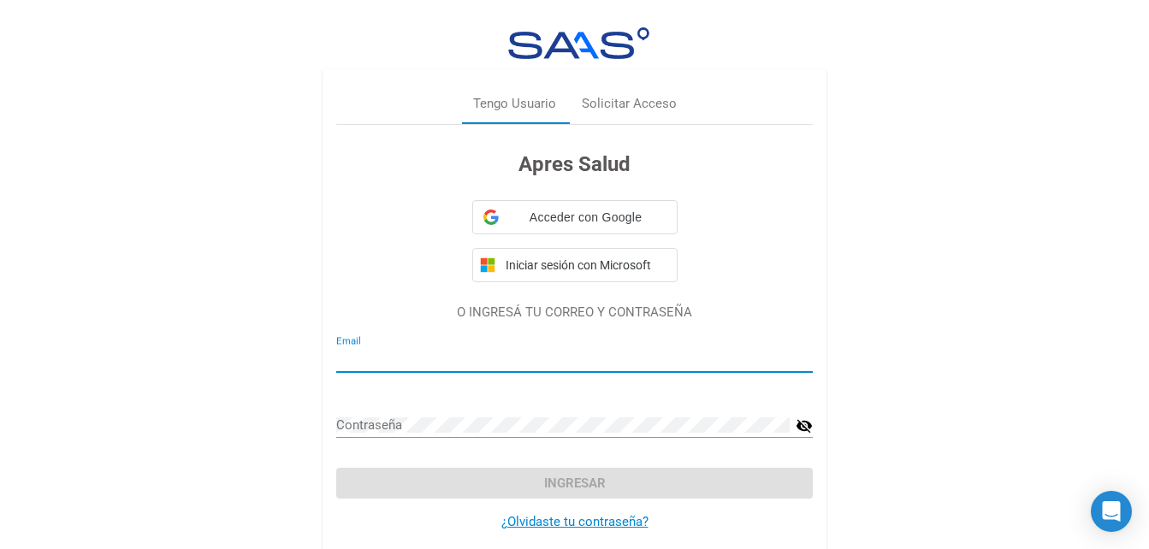
type input "[EMAIL_ADDRESS][DOMAIN_NAME]"
